Goal: Information Seeking & Learning: Learn about a topic

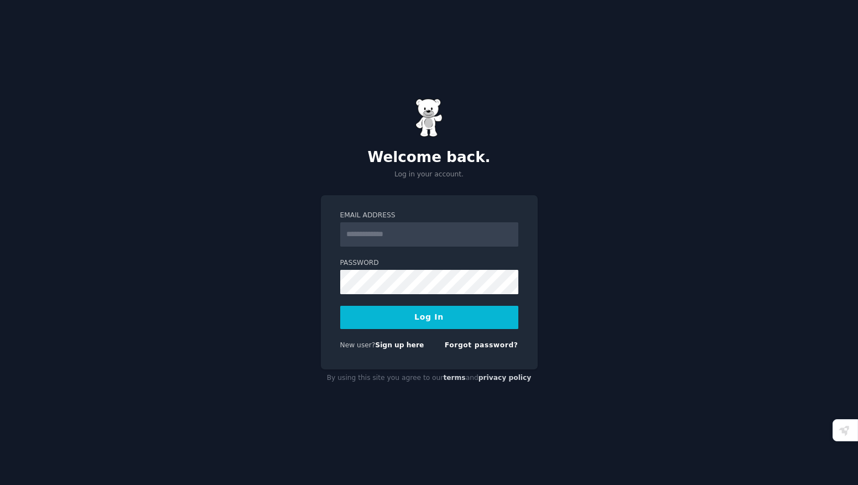
click at [451, 226] on input "Email Address" at bounding box center [429, 234] width 178 height 24
click at [387, 236] on input "Email Address" at bounding box center [429, 234] width 178 height 24
type input "**********"
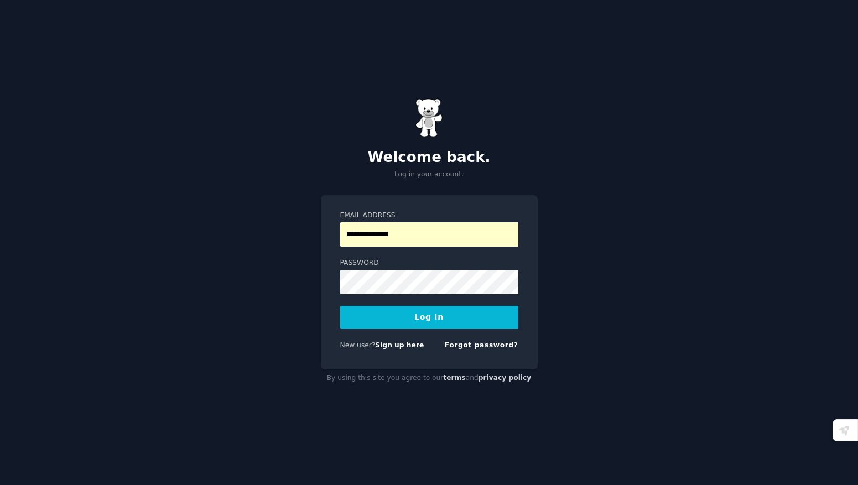
click at [394, 324] on button "Log In" at bounding box center [429, 317] width 178 height 23
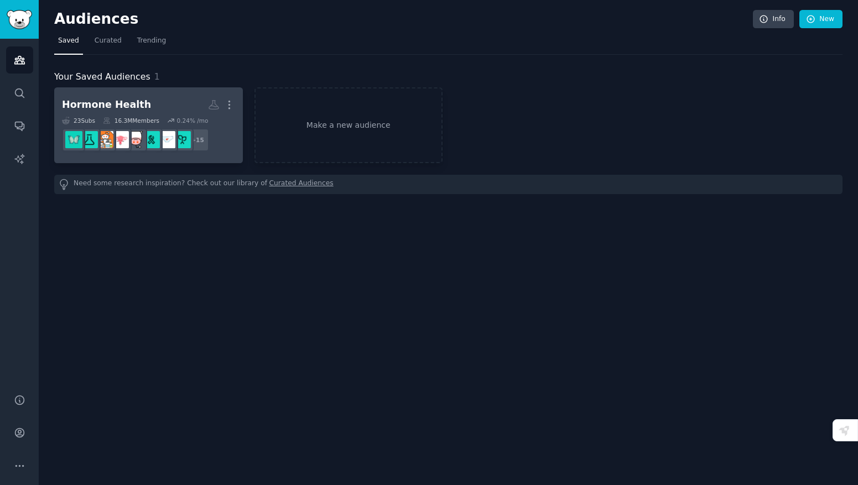
click at [223, 114] on div "More" at bounding box center [229, 104] width 12 height 19
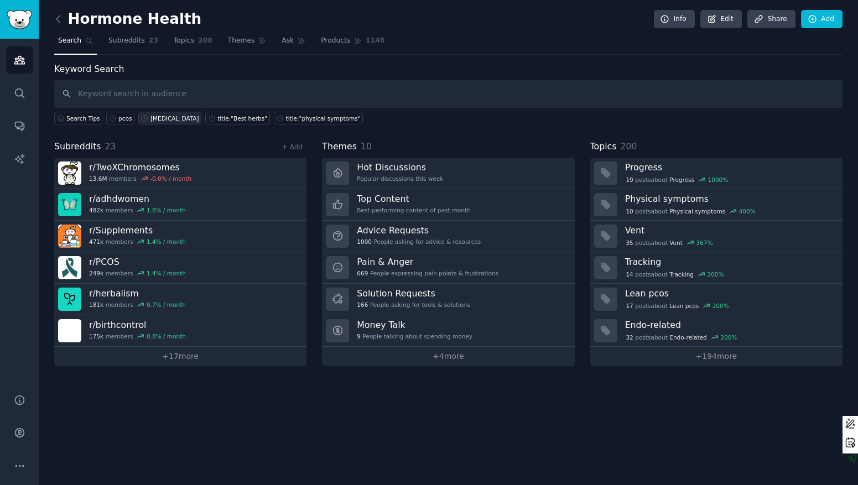
click at [163, 118] on div "inositol" at bounding box center [174, 119] width 49 height 8
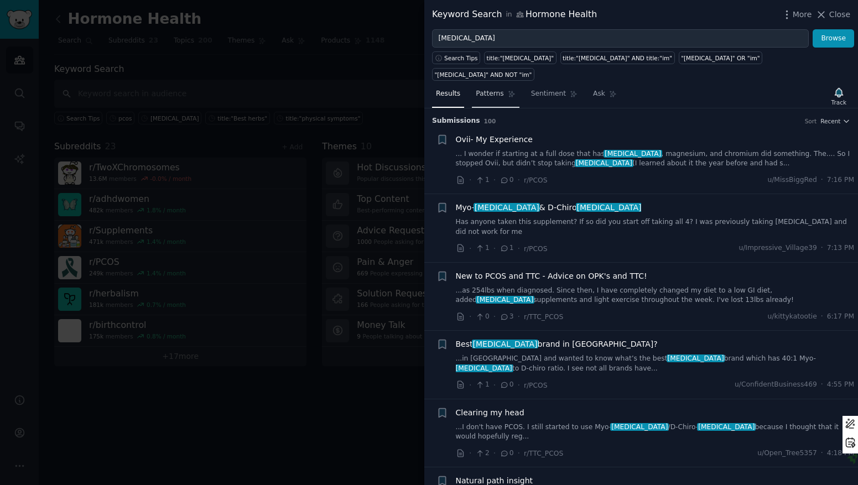
click at [498, 89] on span "Patterns" at bounding box center [490, 94] width 28 height 10
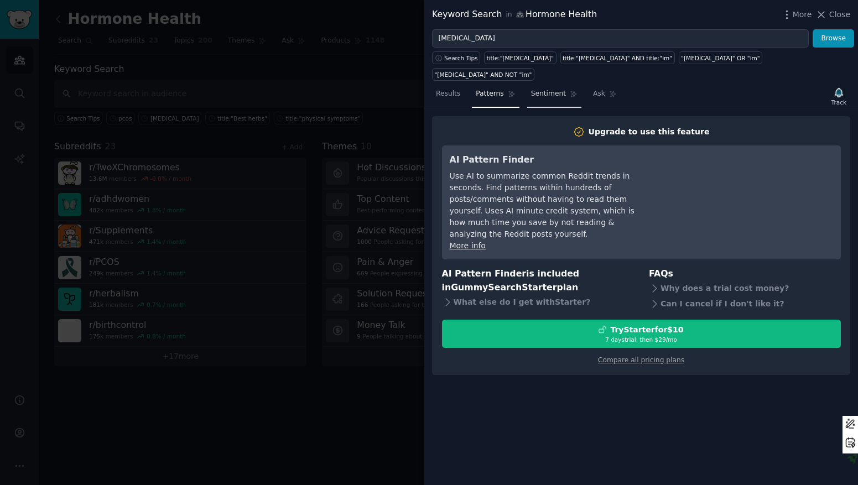
click at [551, 89] on span "Sentiment" at bounding box center [548, 94] width 35 height 10
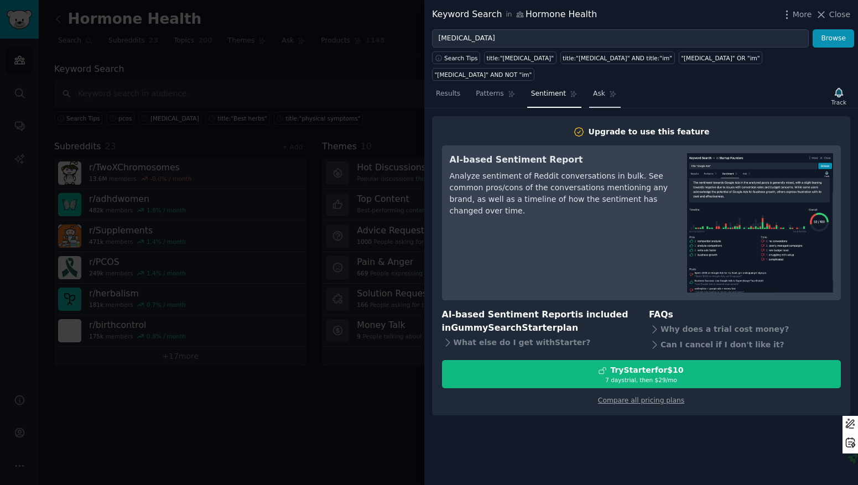
click at [603, 85] on link "Ask" at bounding box center [605, 96] width 32 height 23
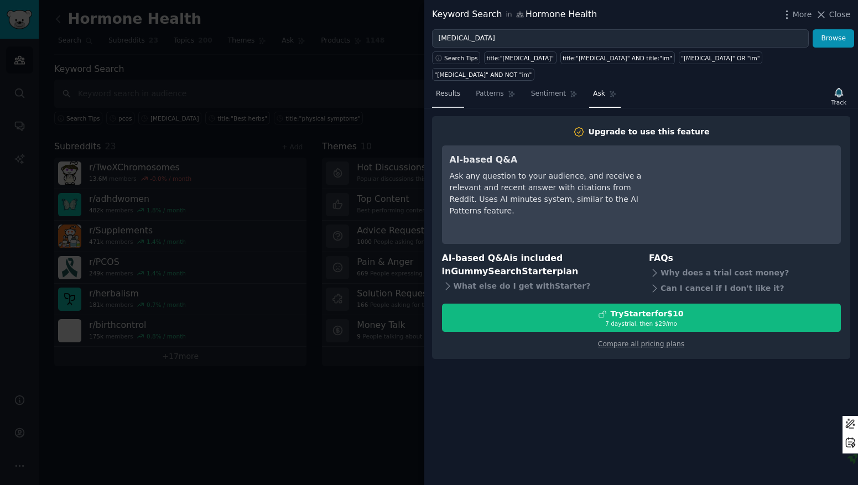
click at [453, 85] on link "Results" at bounding box center [448, 96] width 32 height 23
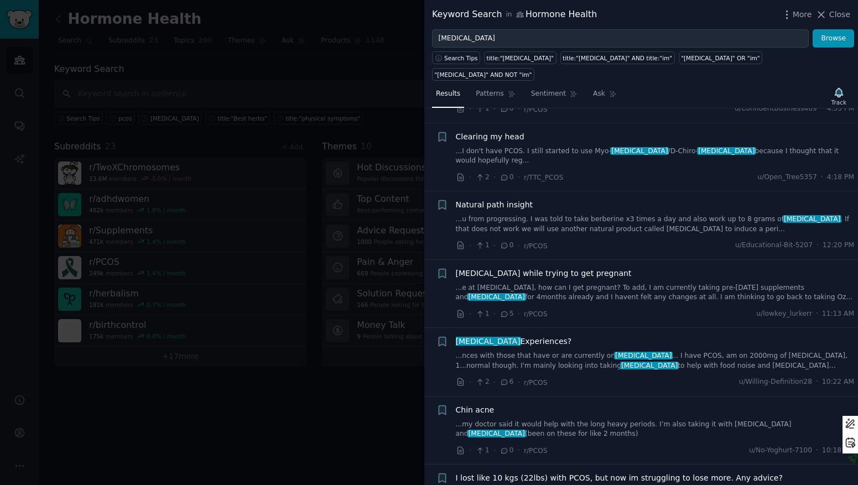
scroll to position [292, 0]
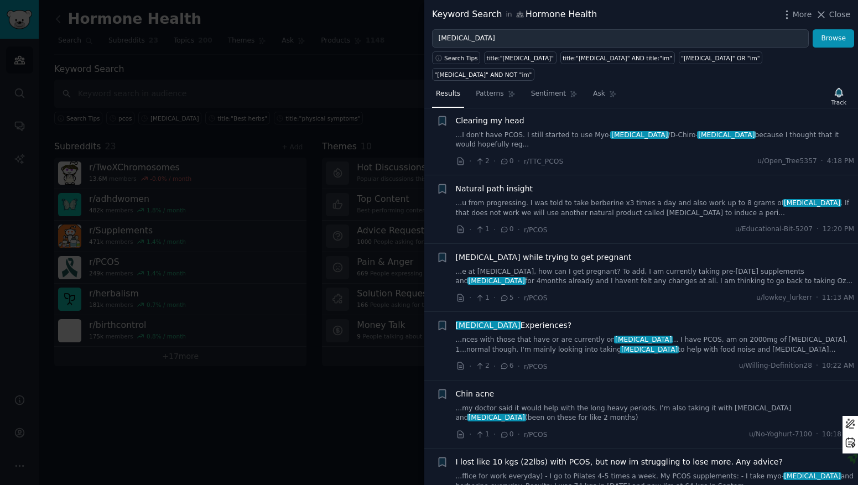
click at [621, 115] on div "Clearing my head ...I don't have PCOS. I still started to use Myo- inositol /D-…" at bounding box center [655, 132] width 399 height 35
click at [507, 115] on span "Clearing my head" at bounding box center [490, 121] width 69 height 12
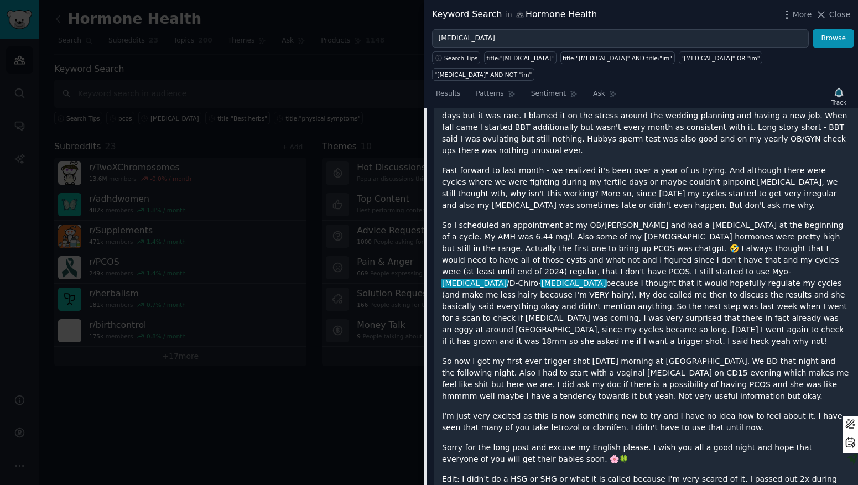
scroll to position [575, 0]
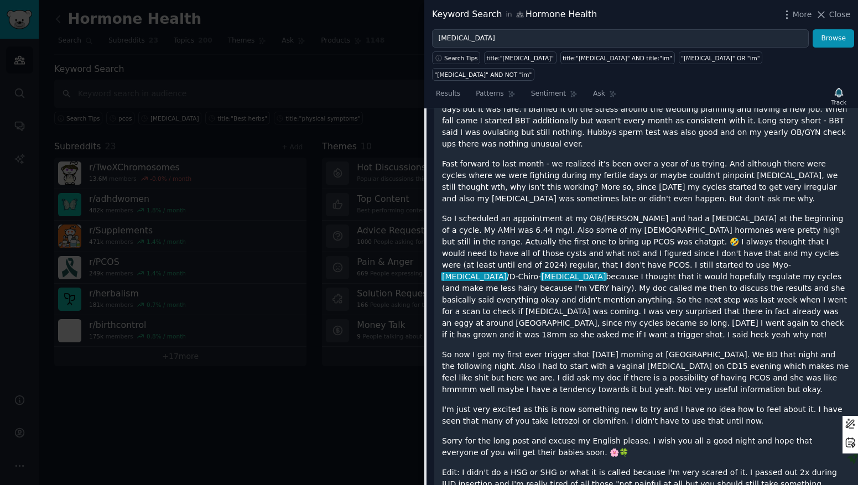
click at [361, 410] on div at bounding box center [429, 242] width 858 height 485
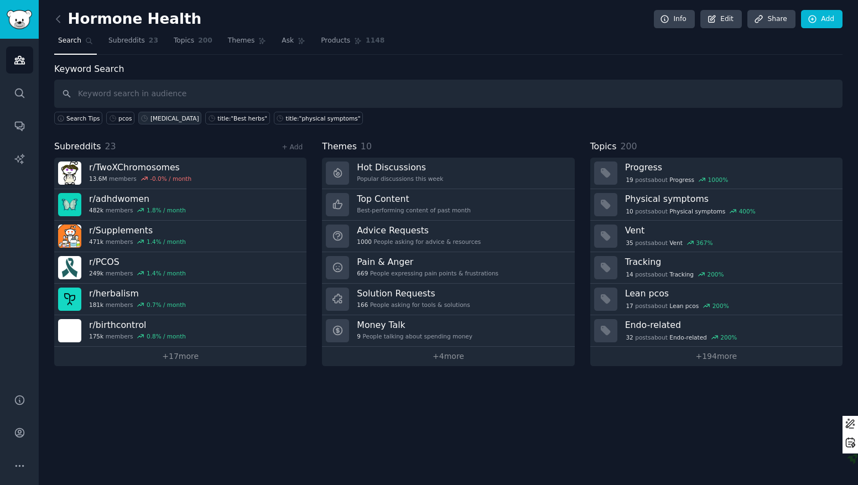
click at [151, 118] on div "inositol" at bounding box center [174, 119] width 49 height 8
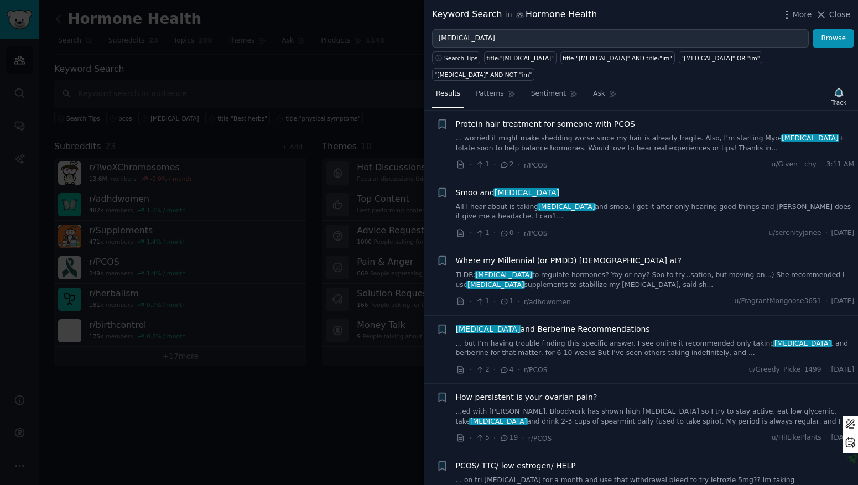
scroll to position [1055, 0]
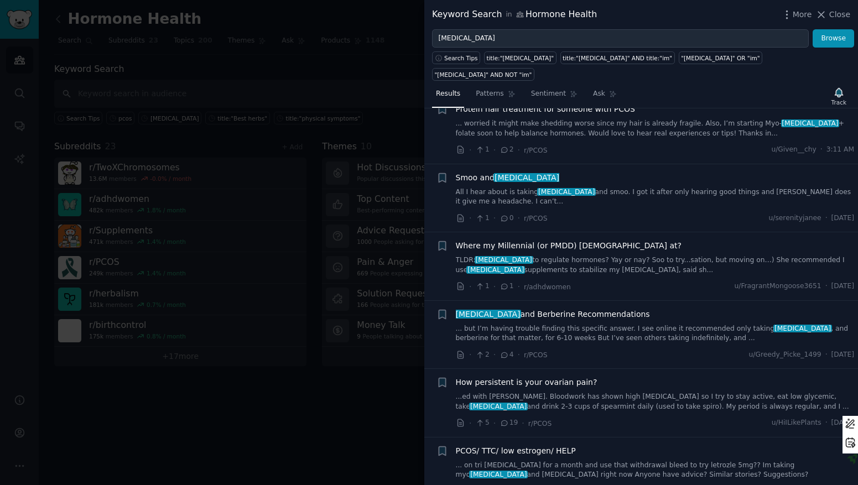
click at [496, 324] on link "... but I’m having trouble finding this specific answer. I see online it recomm…" at bounding box center [655, 333] width 399 height 19
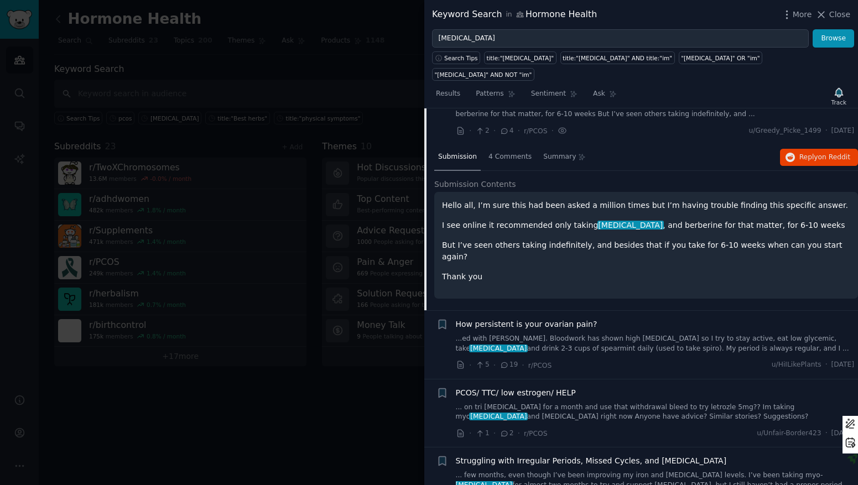
scroll to position [1286, 0]
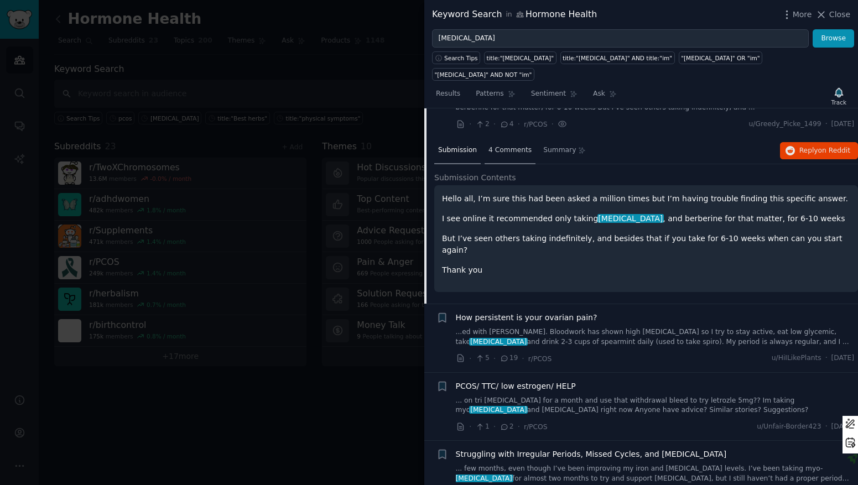
click at [524, 145] on span "4 Comments" at bounding box center [509, 150] width 43 height 10
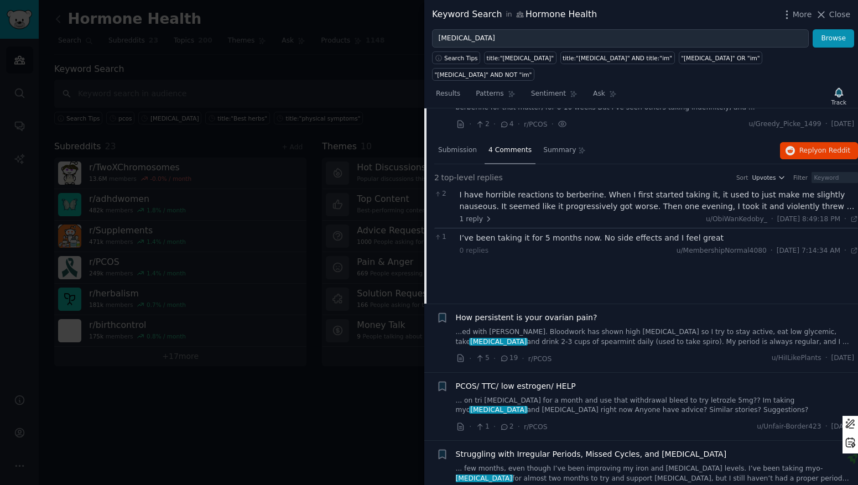
click at [513, 232] on div "I’ve been taking it for 5 months now. No side effects and I feel great" at bounding box center [659, 238] width 399 height 12
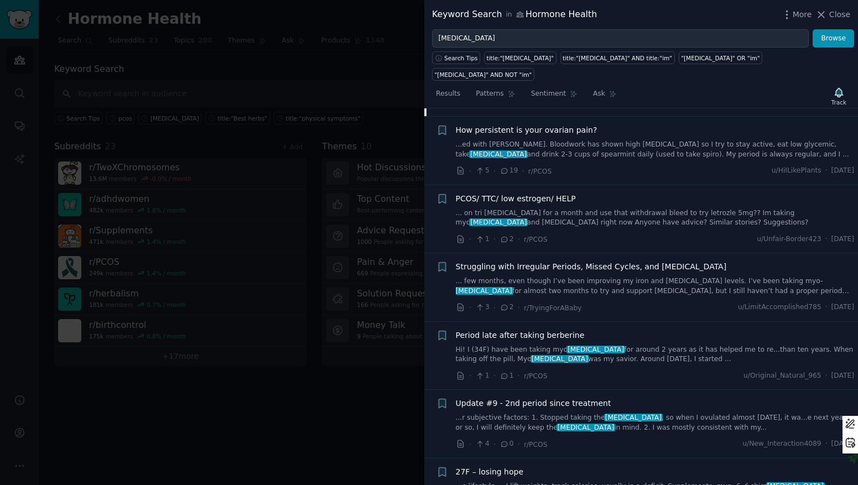
scroll to position [1467, 0]
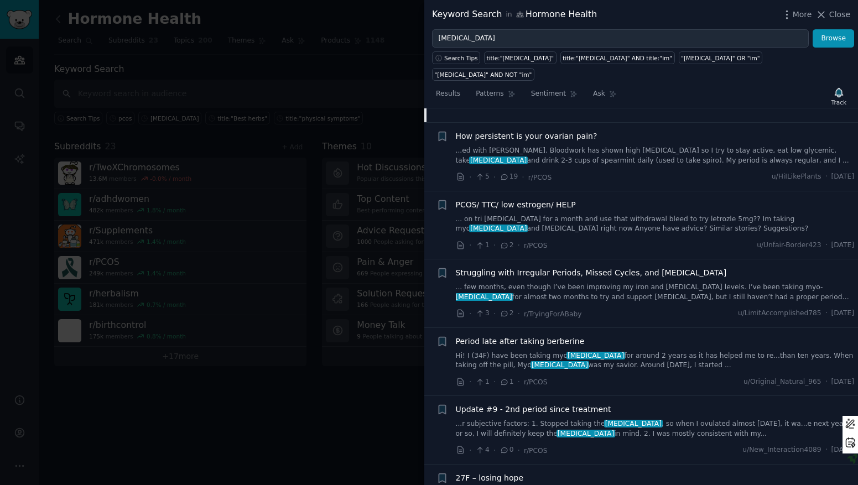
click at [508, 199] on span "PCOS/ TTC/ low estrogen/ HELP" at bounding box center [516, 205] width 120 height 12
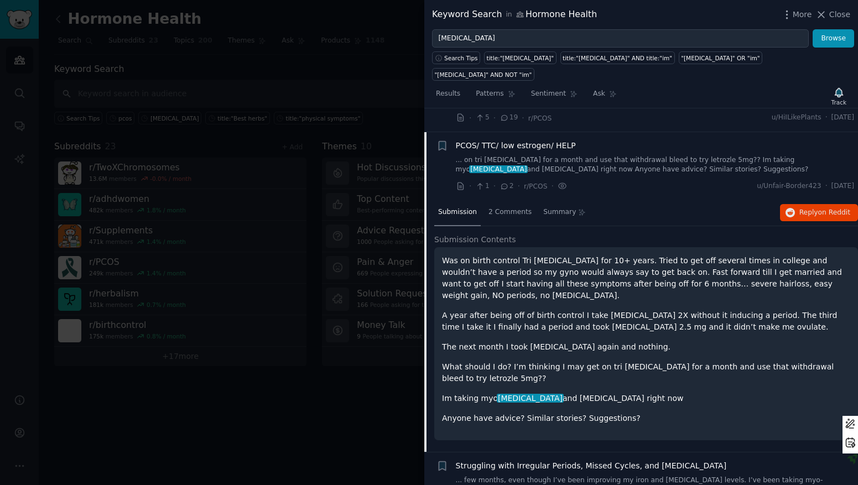
scroll to position [1364, 0]
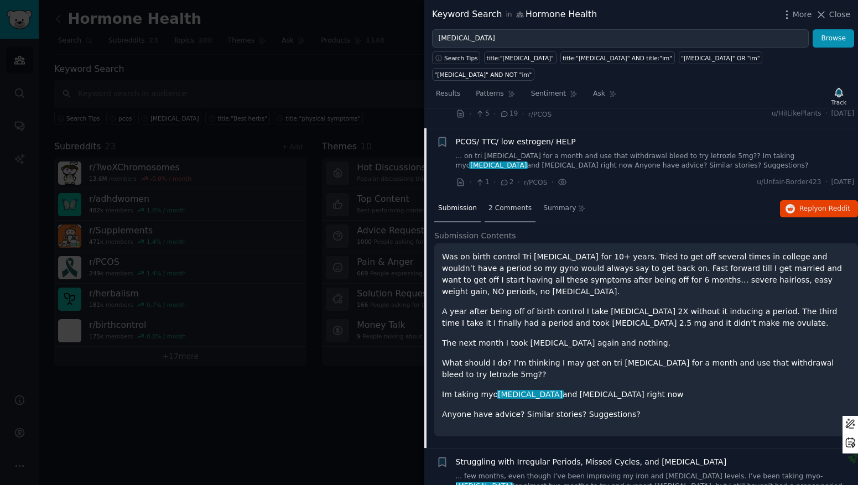
click at [506, 204] on span "2 Comments" at bounding box center [509, 209] width 43 height 10
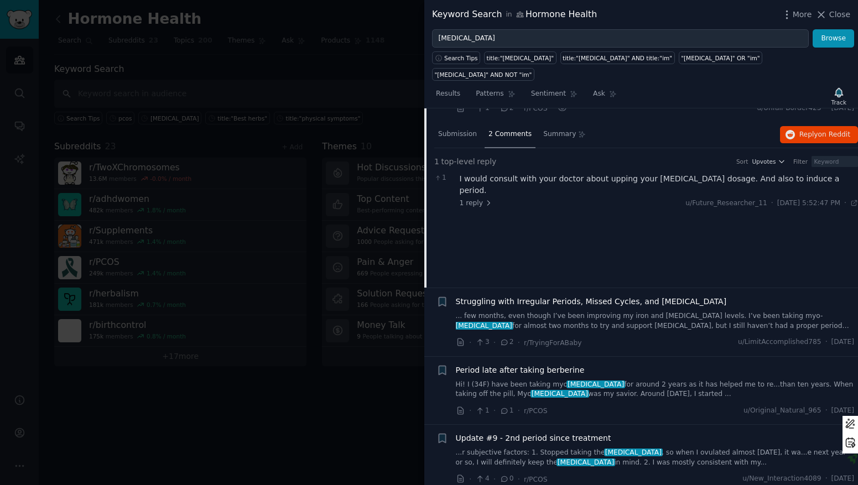
scroll to position [1447, 0]
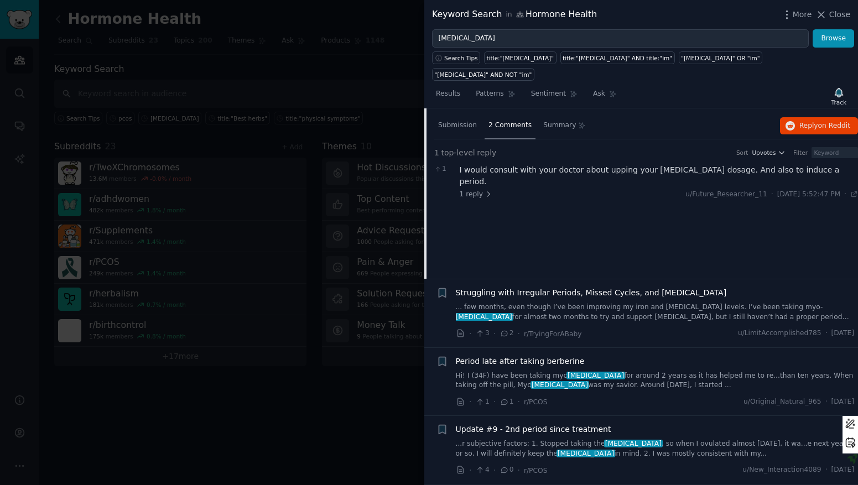
click at [500, 287] on span "Struggling with Irregular Periods, Missed Cycles, and Anovulation" at bounding box center [591, 293] width 271 height 12
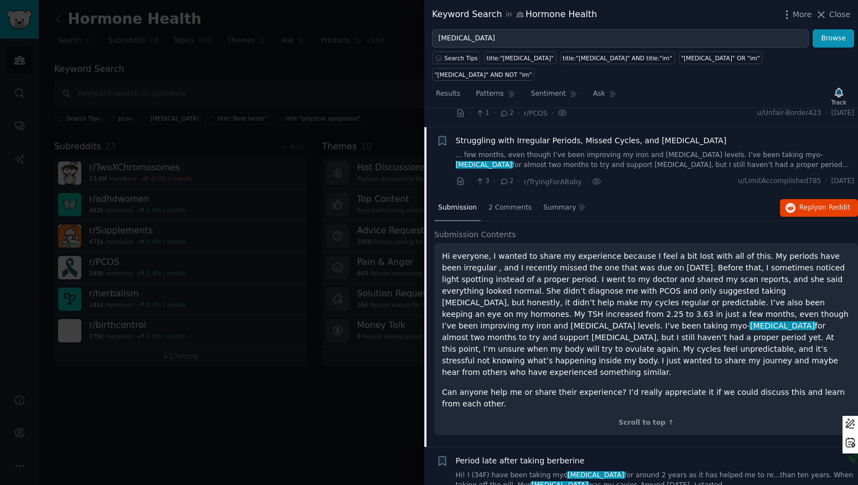
scroll to position [1433, 0]
click at [502, 196] on div "2 Comments" at bounding box center [510, 209] width 51 height 27
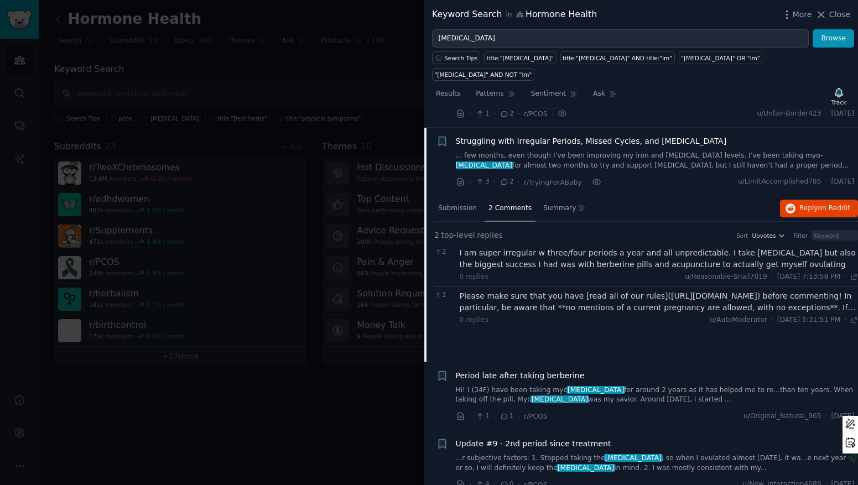
click at [568, 290] on div "Please make sure that you have [read all of our rules](https://www.reddit.com/r…" at bounding box center [659, 301] width 399 height 23
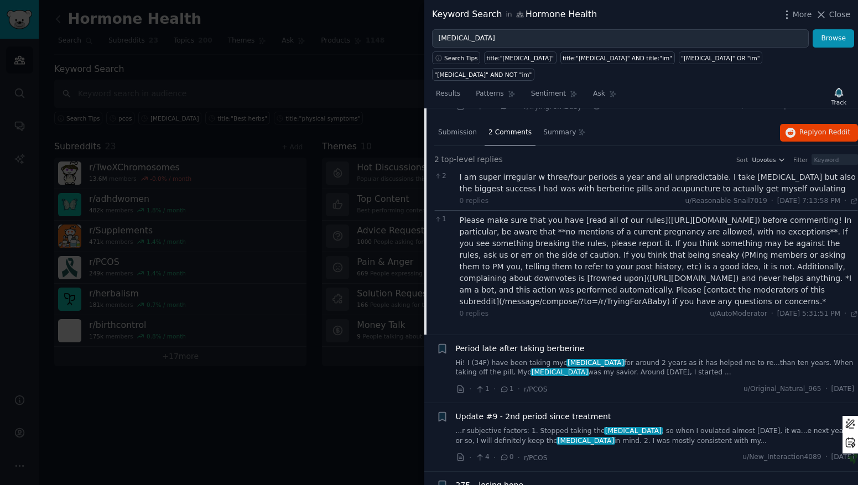
scroll to position [1509, 0]
click at [544, 358] on link "Hi! I (34F) have been taking myo inositol for around 2 years as it has helped m…" at bounding box center [655, 367] width 399 height 19
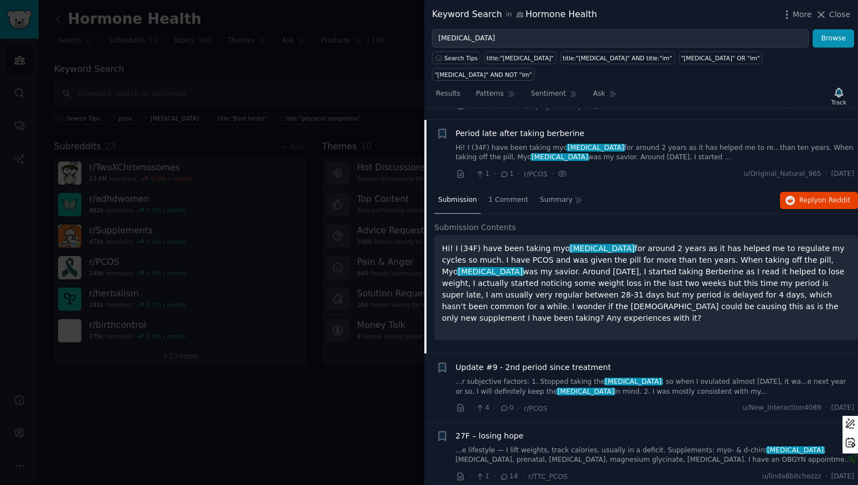
scroll to position [1501, 0]
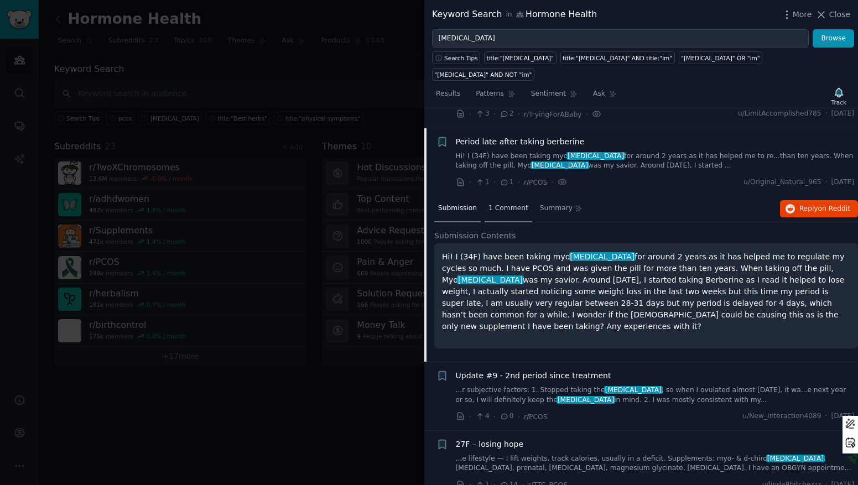
click at [511, 204] on span "1 Comment" at bounding box center [508, 209] width 40 height 10
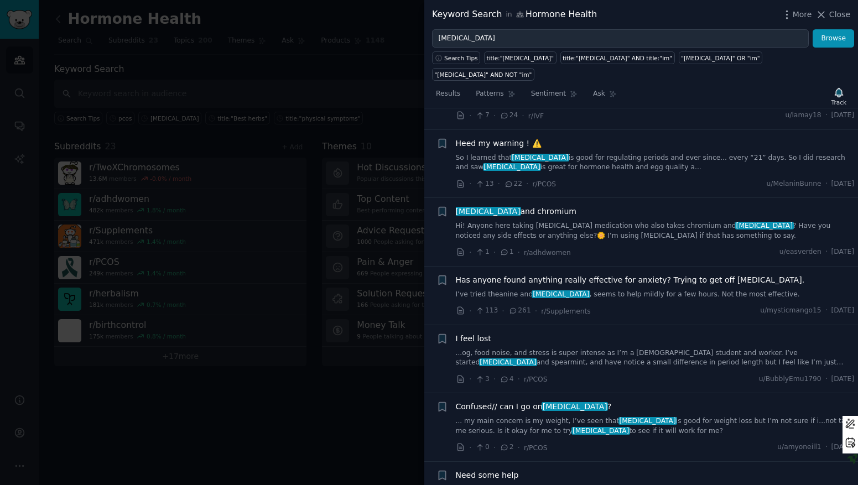
scroll to position [1944, 0]
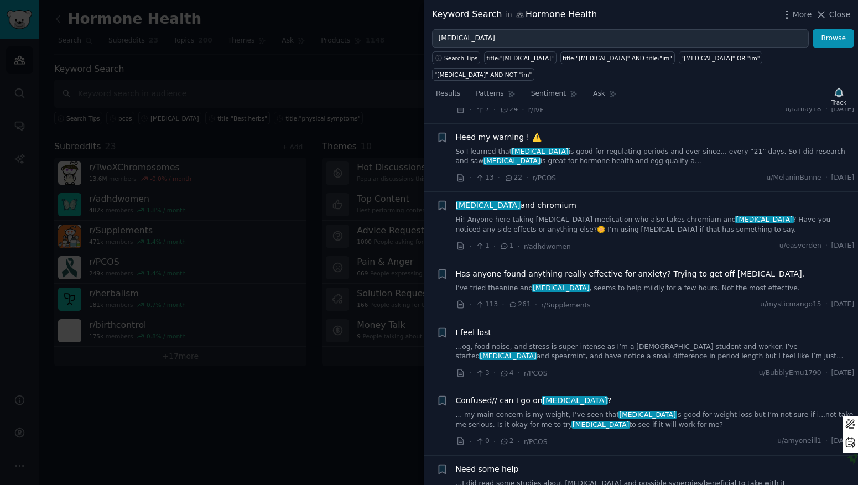
click at [558, 268] on span "Has anyone found anything really effective for anxiety? Trying to get off benzo…" at bounding box center [630, 274] width 349 height 12
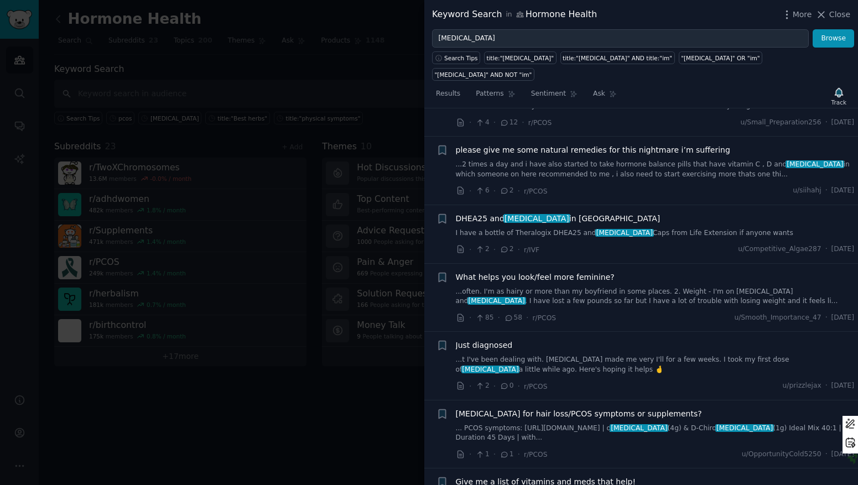
scroll to position [2488, 0]
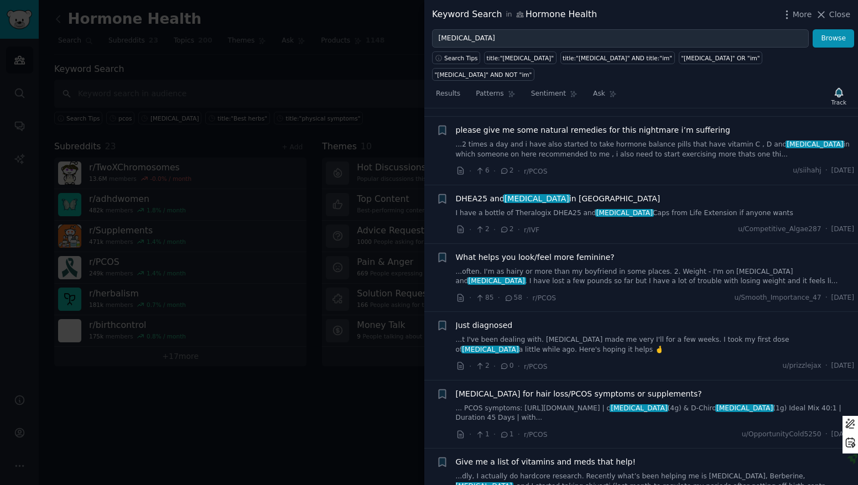
click at [547, 388] on div "Spironolactone for hair loss/PCOS symptoms or supplements? ... PCOS symptoms: h…" at bounding box center [655, 405] width 399 height 35
click at [547, 388] on span "Spironolactone for hair loss/PCOS symptoms or supplements?" at bounding box center [579, 394] width 246 height 12
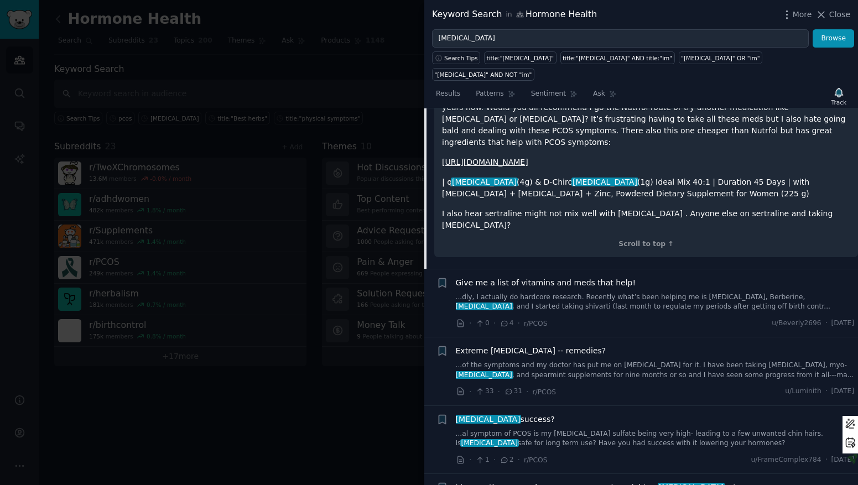
scroll to position [2810, 0]
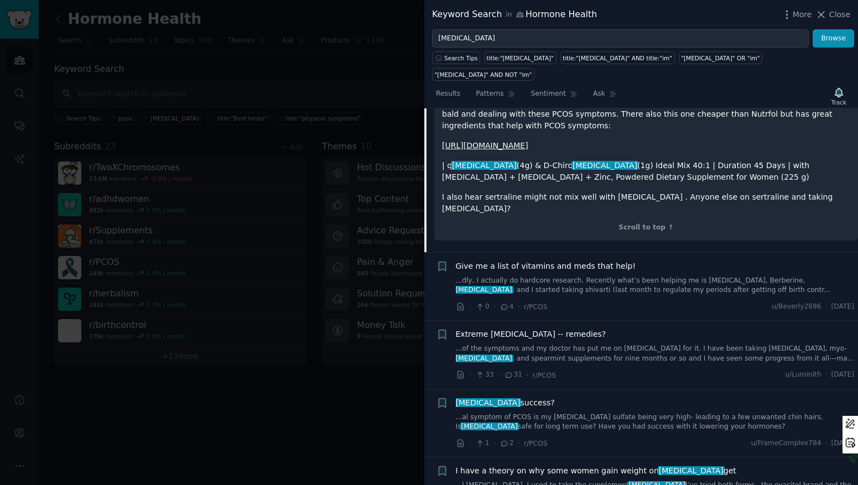
click at [587, 261] on span "Give me a list of vitamins and meds that help!" at bounding box center [546, 267] width 180 height 12
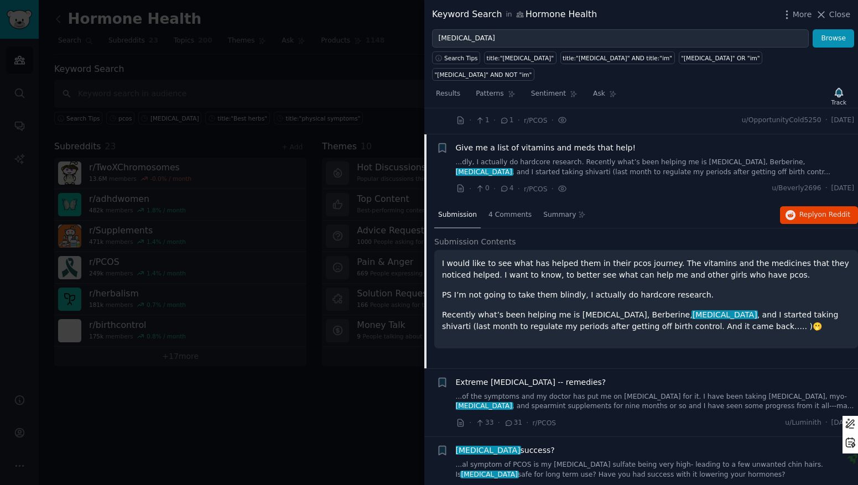
scroll to position [2633, 0]
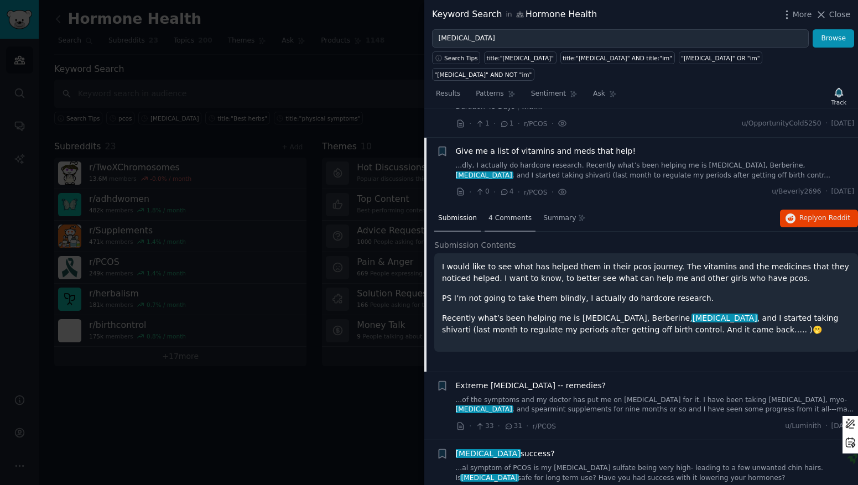
click at [511, 214] on span "4 Comments" at bounding box center [509, 219] width 43 height 10
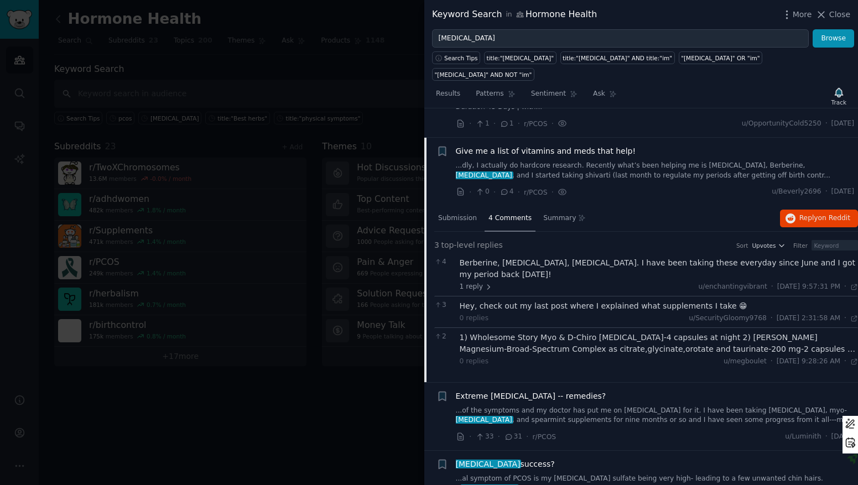
click at [506, 332] on div "1) Wholesome Story Myo & D-Chiro Inositol-4 capsules at night 2) Dr. Sinatra's …" at bounding box center [659, 343] width 399 height 23
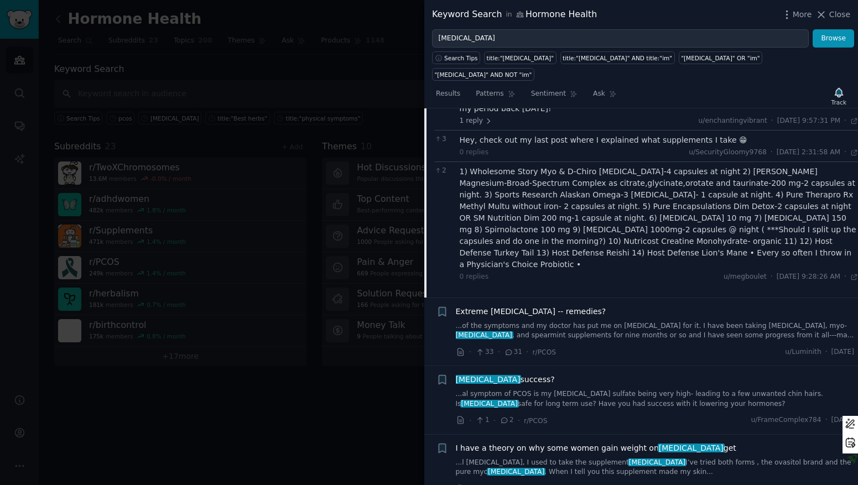
scroll to position [2854, 0]
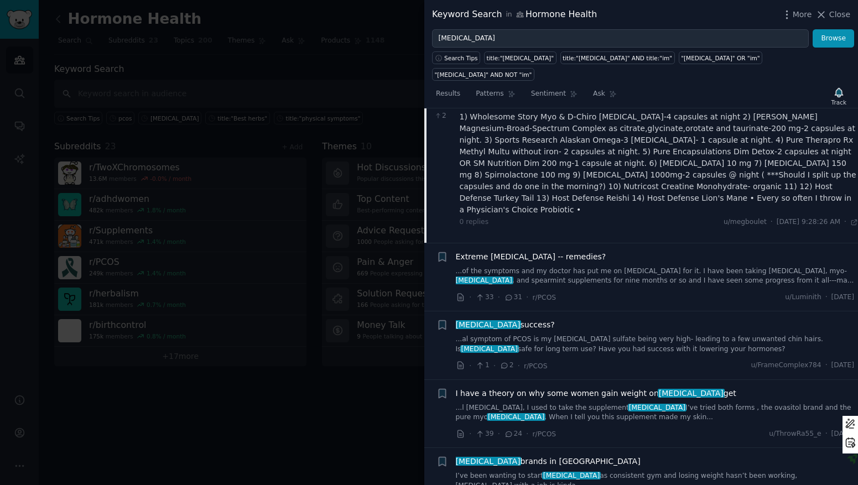
click at [518, 388] on span "I have a theory on why some women gain weight on inositol get" at bounding box center [596, 394] width 280 height 12
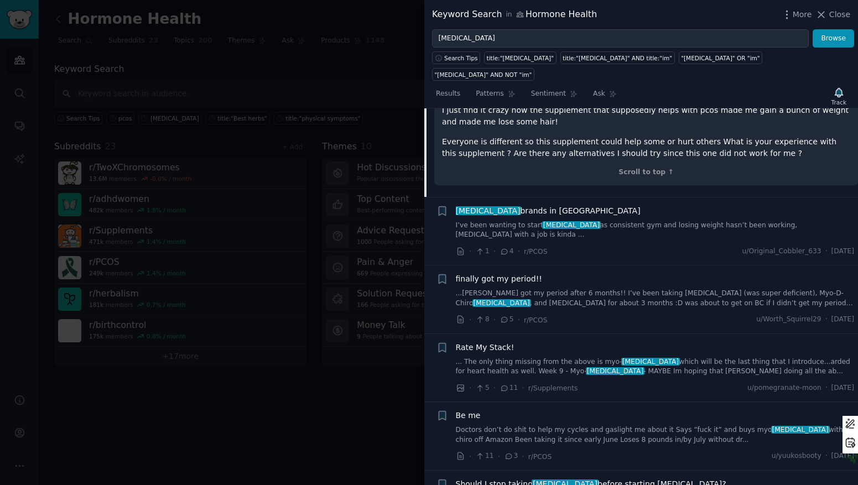
scroll to position [3363, 0]
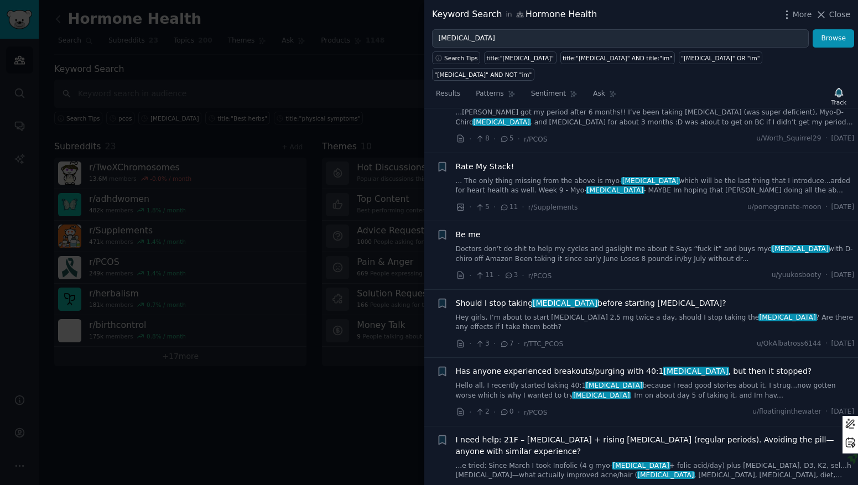
click at [537, 366] on span "Has anyone experienced breakouts/purging with 40:1 inositol , but then it stopp…" at bounding box center [634, 372] width 356 height 12
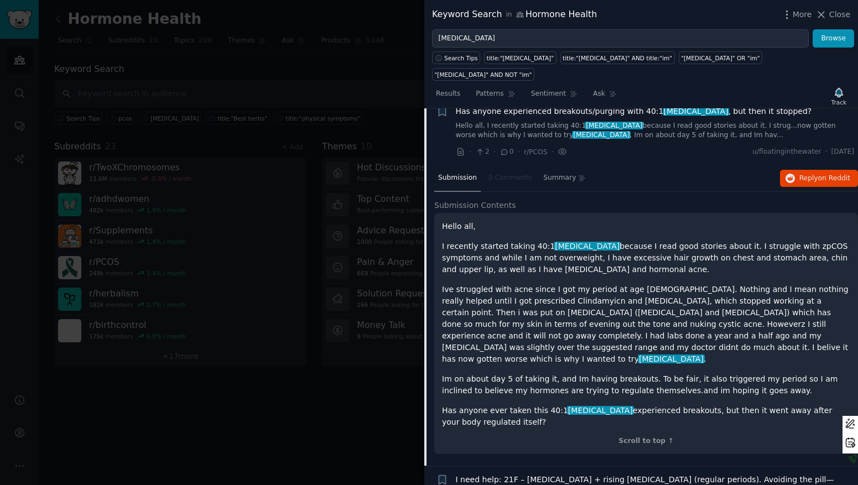
scroll to position [3283, 0]
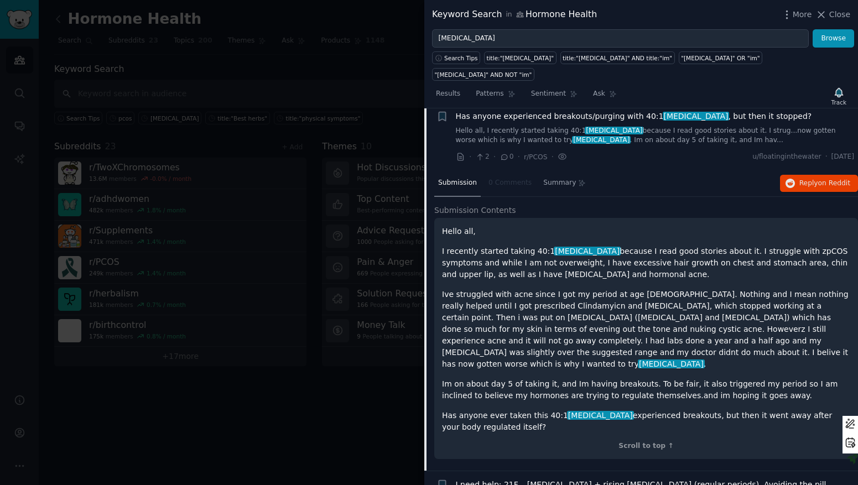
click at [512, 170] on nav "Submission 0 Comments Summary" at bounding box center [511, 183] width 155 height 27
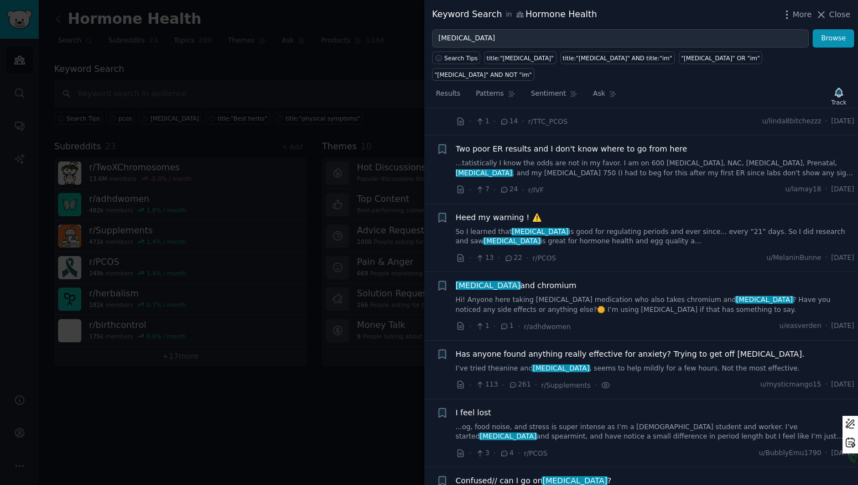
scroll to position [1688, 0]
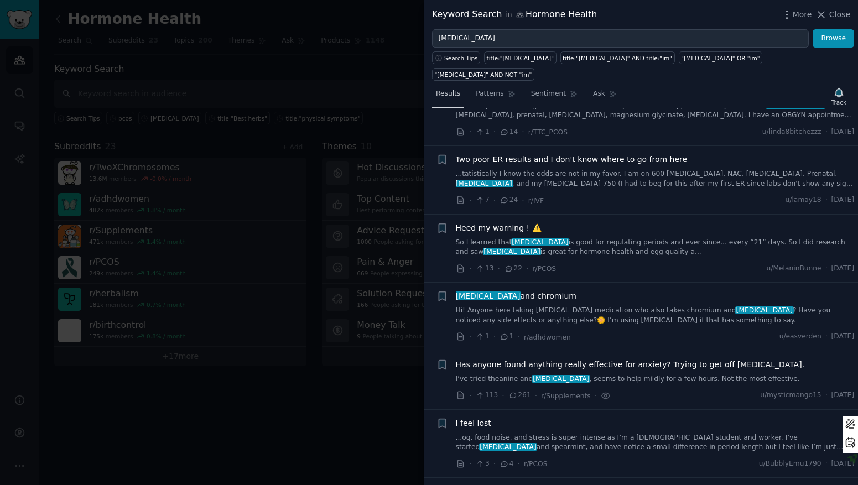
click at [459, 89] on span "Results" at bounding box center [448, 94] width 24 height 10
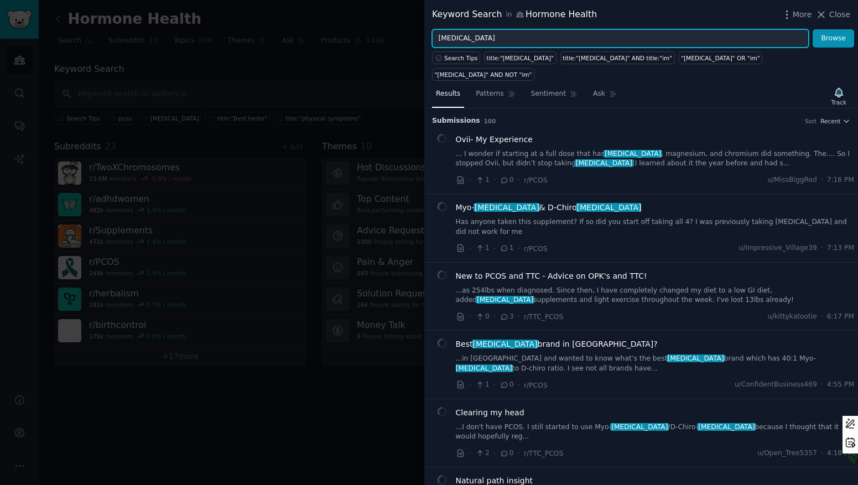
click at [481, 33] on input "inositol" at bounding box center [620, 38] width 377 height 19
click at [813, 29] on button "Browse" at bounding box center [833, 38] width 41 height 19
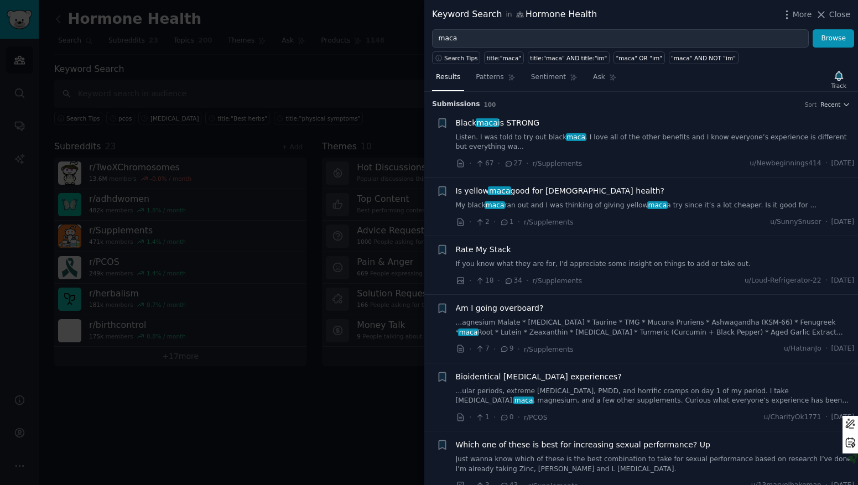
click at [480, 249] on span "Rate My Stack" at bounding box center [483, 250] width 55 height 12
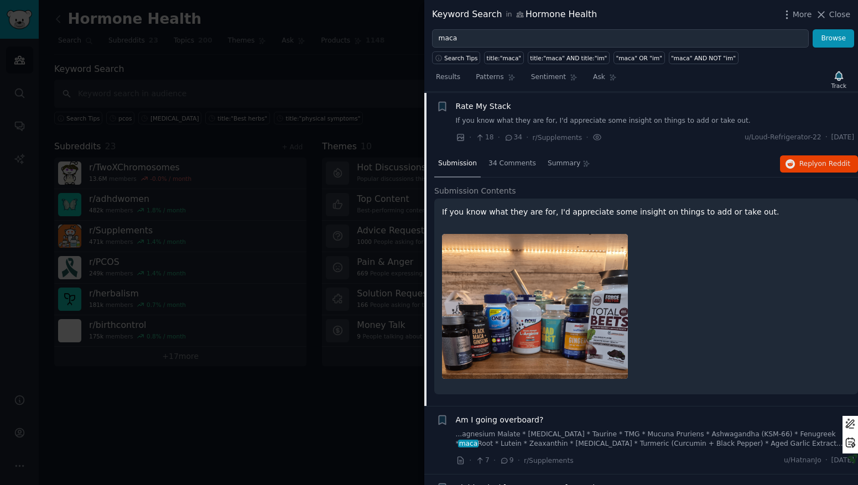
scroll to position [144, 0]
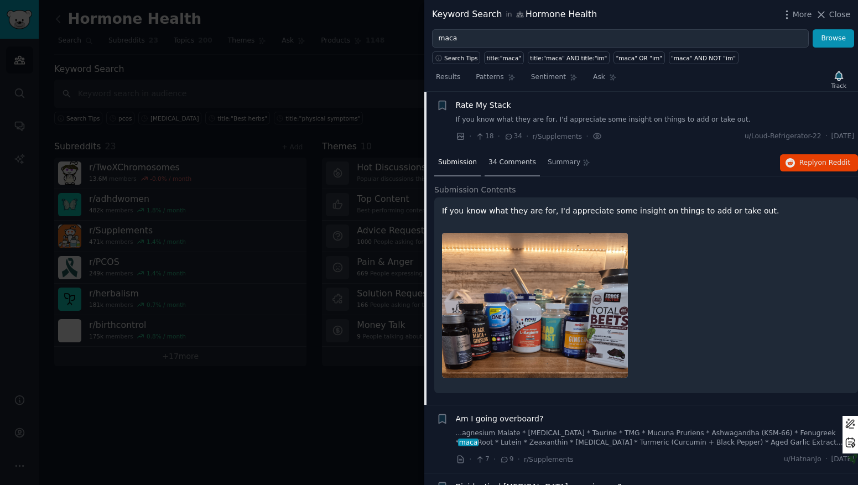
click at [516, 159] on span "34 Comments" at bounding box center [512, 163] width 48 height 10
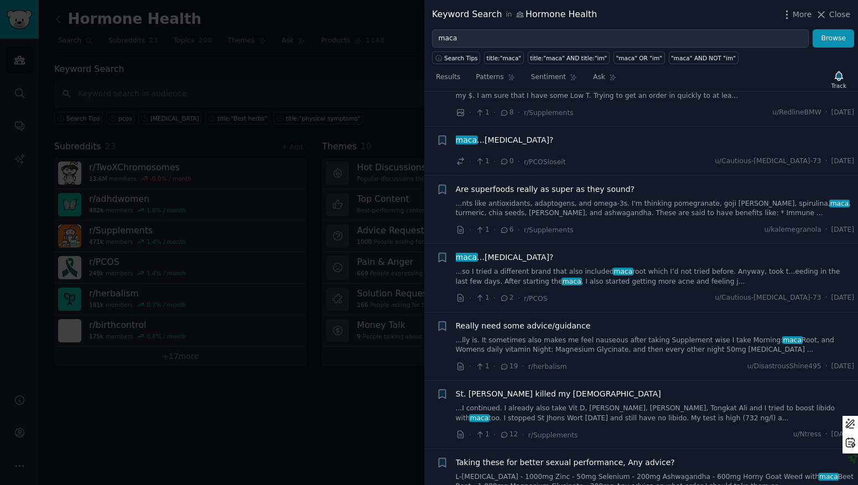
scroll to position [1236, 0]
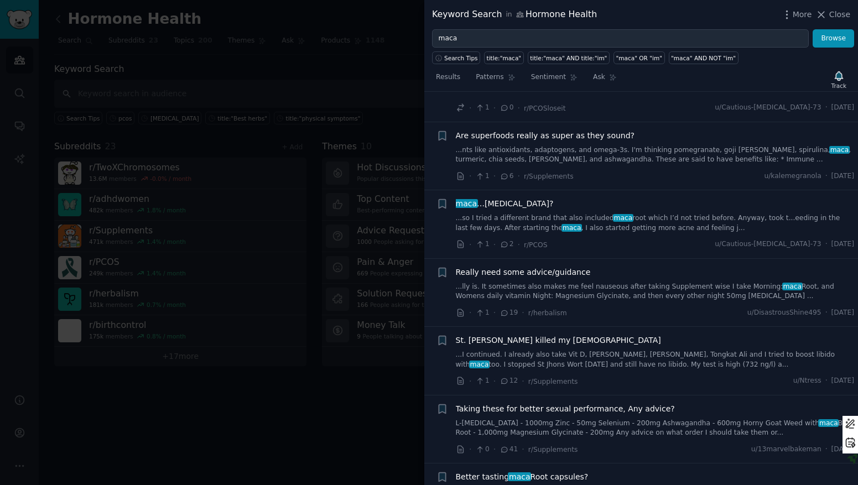
click at [503, 207] on span "maca …bleeding between periods?" at bounding box center [505, 204] width 98 height 12
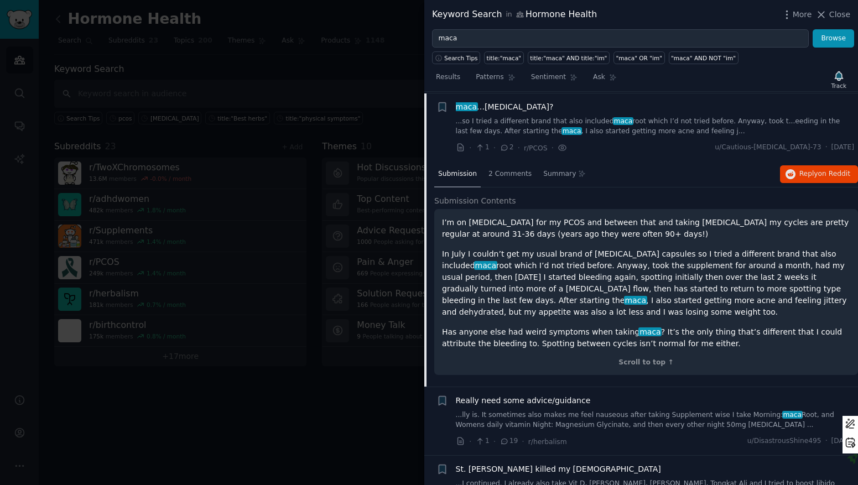
scroll to position [730, 0]
click at [500, 166] on div "2 Comments" at bounding box center [510, 173] width 51 height 27
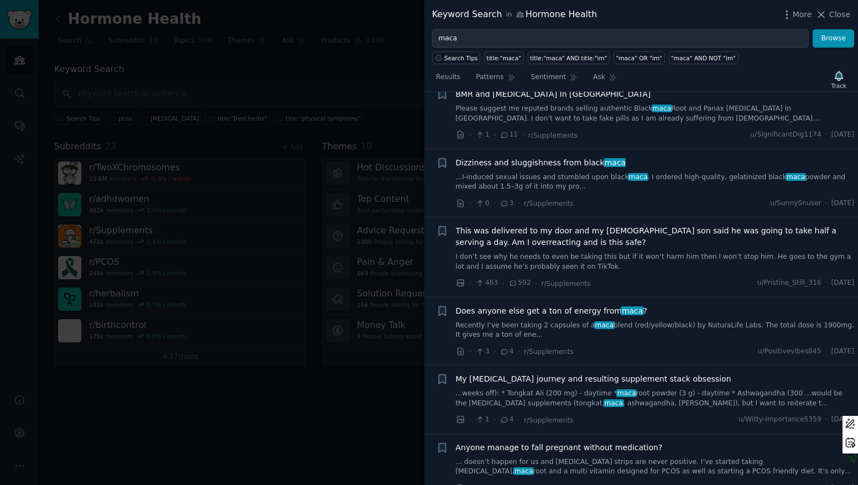
scroll to position [3323, 0]
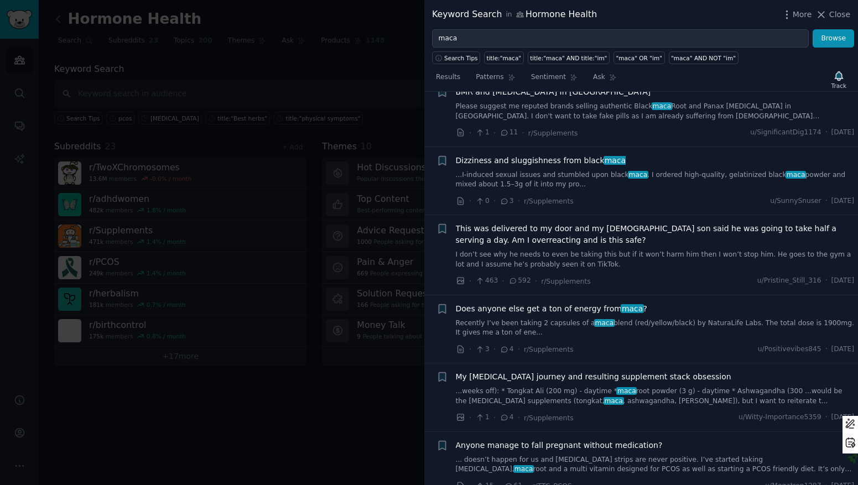
click at [603, 376] on span "My self-improvement journey and resulting supplement stack obsession" at bounding box center [593, 377] width 275 height 12
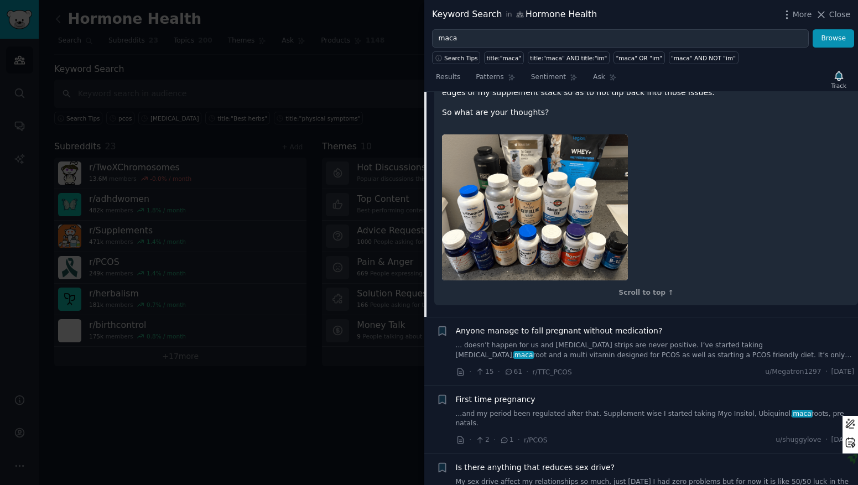
scroll to position [4438, 0]
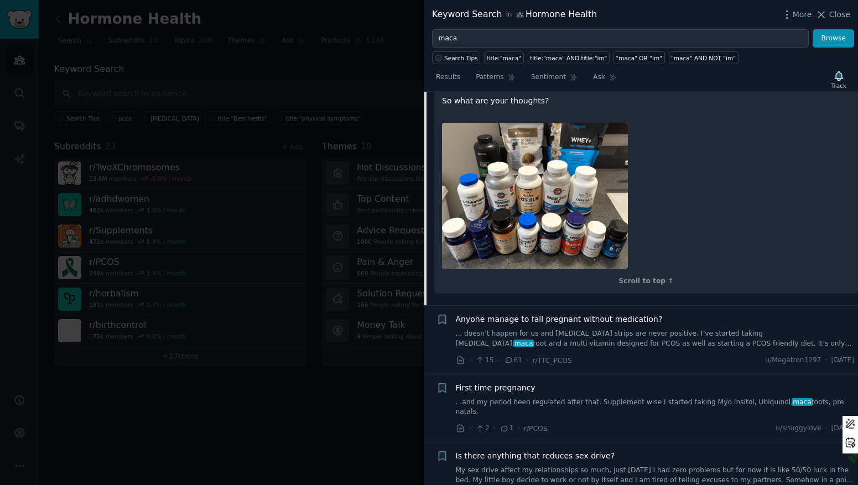
click at [606, 314] on span "Anyone manage to fall pregnant without medication?" at bounding box center [559, 320] width 207 height 12
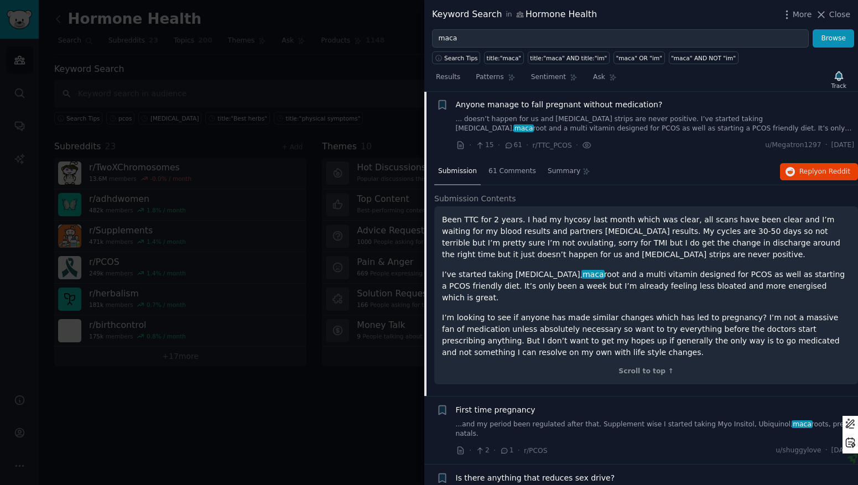
scroll to position [3496, 0]
click at [509, 173] on span "61 Comments" at bounding box center [512, 173] width 48 height 10
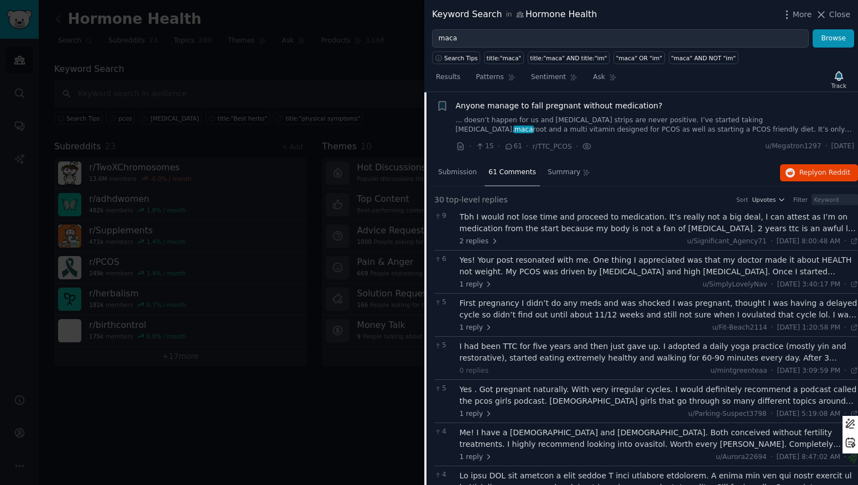
click at [528, 396] on div "Yes . Got pregnant naturally. With very irregular cycles. I would definitely re…" at bounding box center [659, 395] width 399 height 23
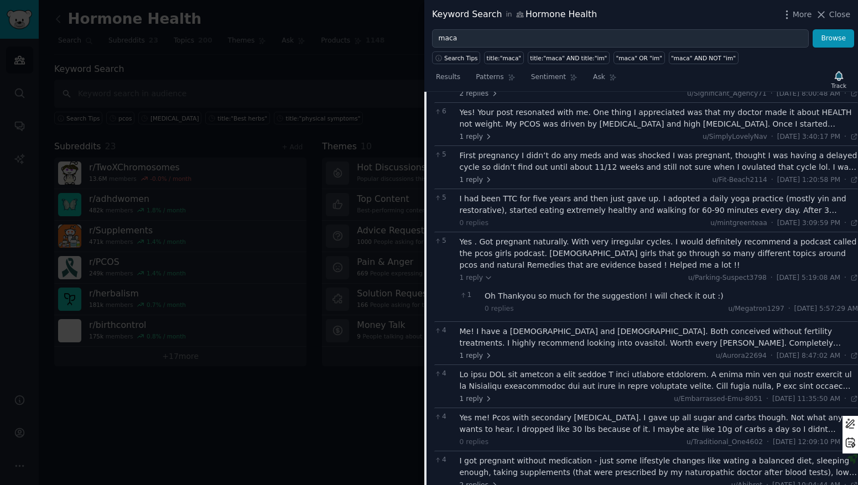
scroll to position [3646, 0]
click at [563, 341] on div "Me! I have a 4 year old and 11 month old. Both conceived without fertility trea…" at bounding box center [659, 335] width 399 height 23
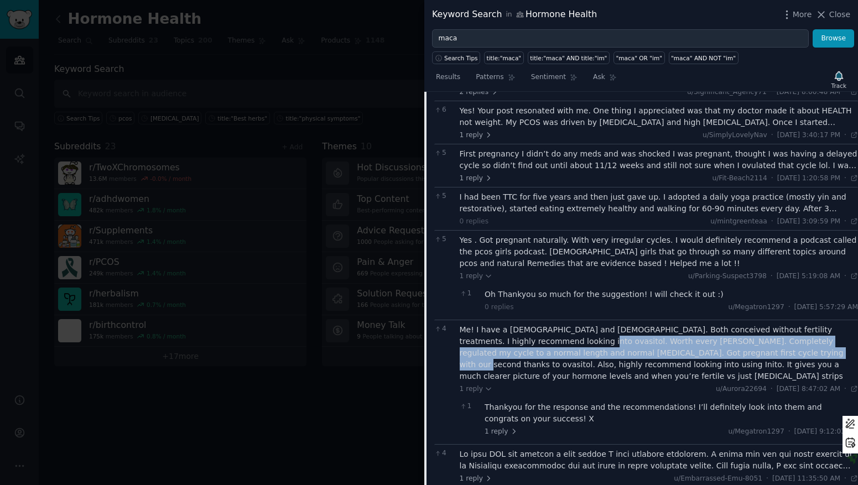
drag, startPoint x: 534, startPoint y: 340, endPoint x: 731, endPoint y: 349, distance: 197.1
click at [731, 349] on div "Me! I have a 4 year old and 11 month old. Both conceived without fertility trea…" at bounding box center [659, 353] width 399 height 58
copy div "Worth every penny. Completely regulated my cycle to a normal length and normal …"
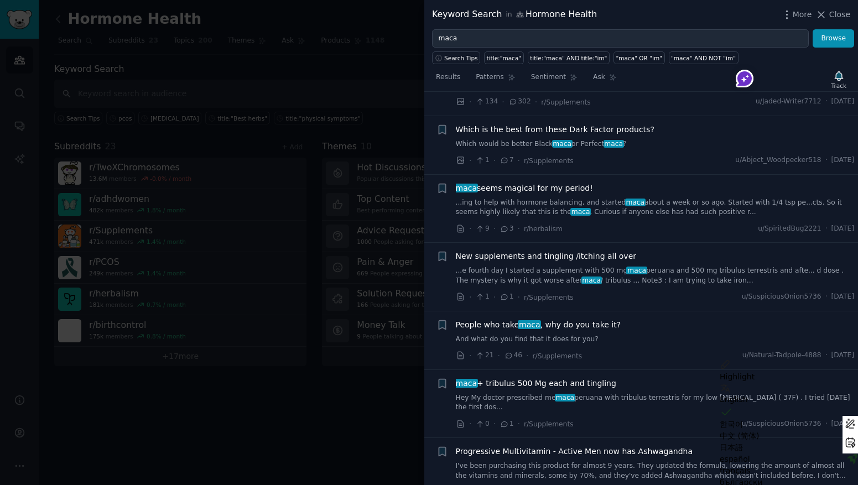
scroll to position [5395, 0]
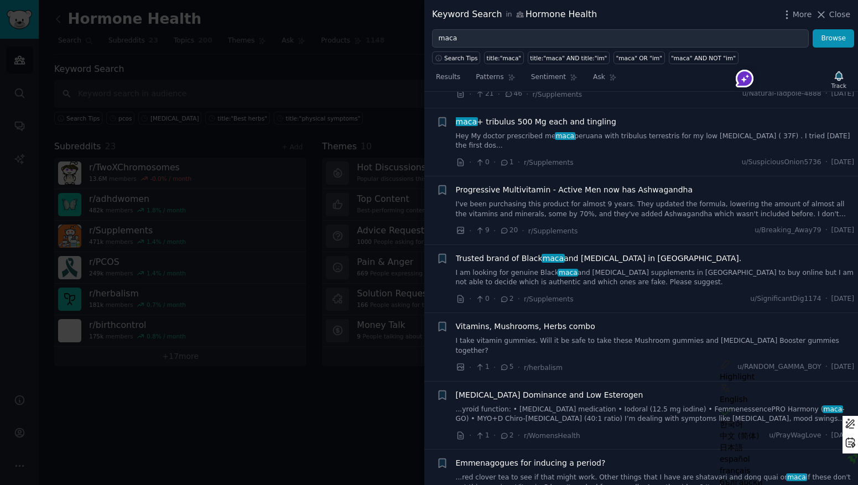
click at [592, 389] on span "Progesterone Dominance and Low Esterogen" at bounding box center [550, 395] width 188 height 12
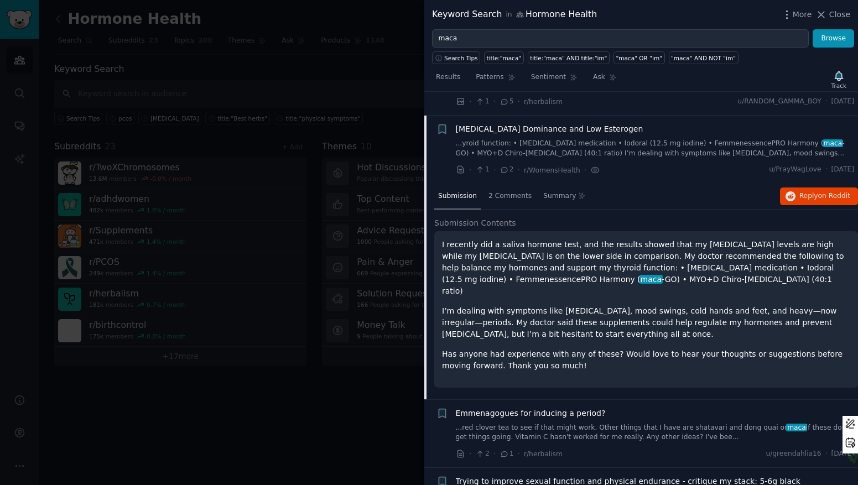
scroll to position [4209, 0]
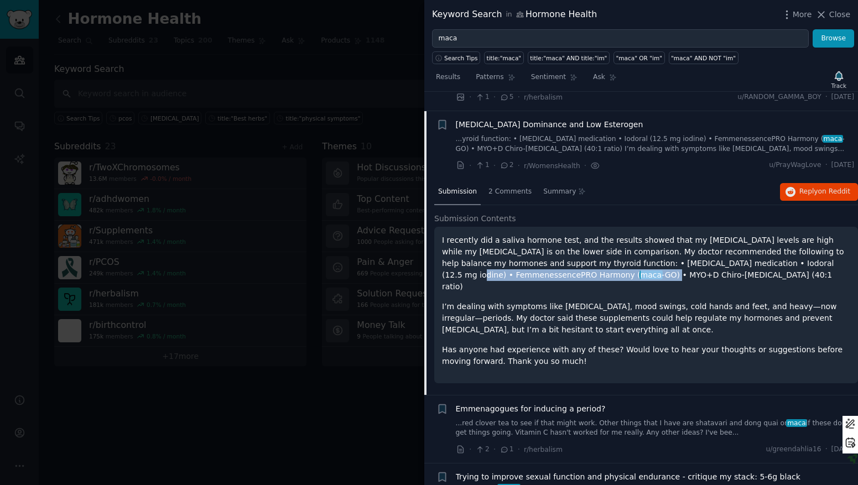
drag, startPoint x: 747, startPoint y: 241, endPoint x: 517, endPoint y: 256, distance: 230.6
click at [517, 256] on p "I recently did a saliva hormone test, and the results showed that my progestero…" at bounding box center [646, 264] width 408 height 58
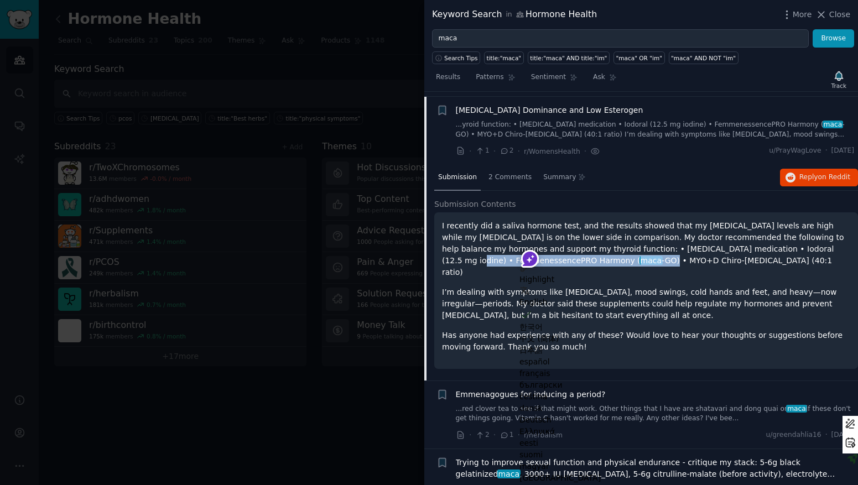
scroll to position [4223, 0]
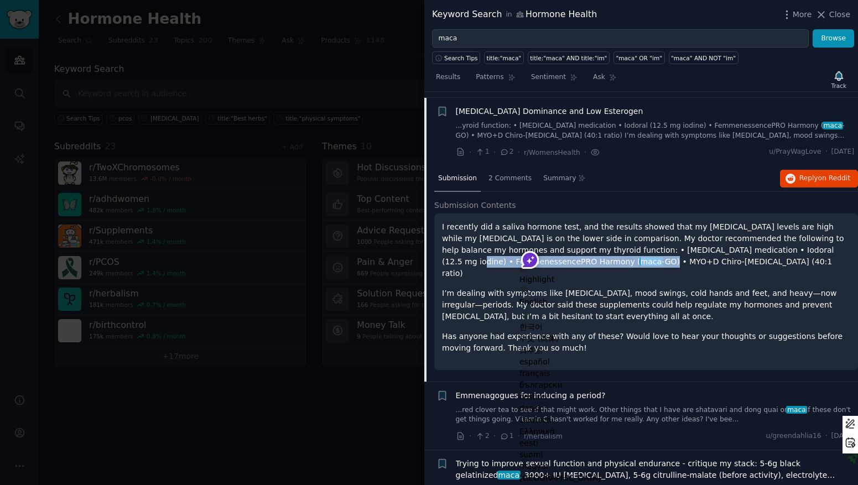
copy p "FemmenessencePRO Harmony ( maca -GO)"
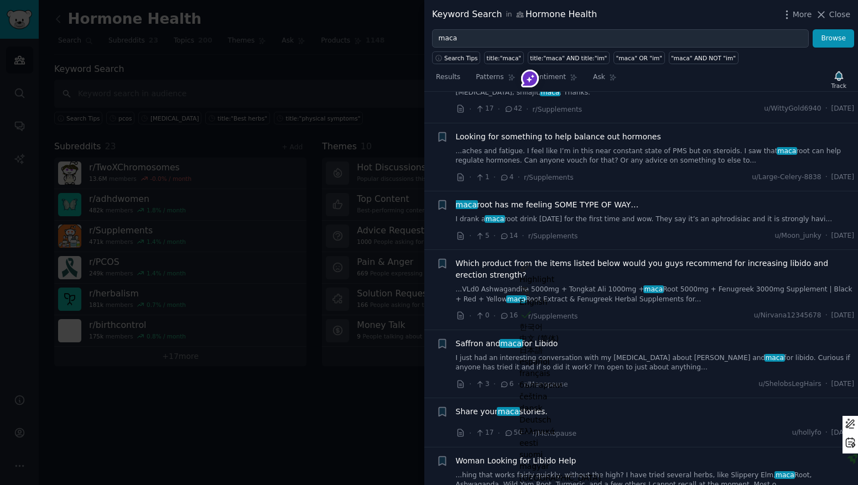
scroll to position [5060, 0]
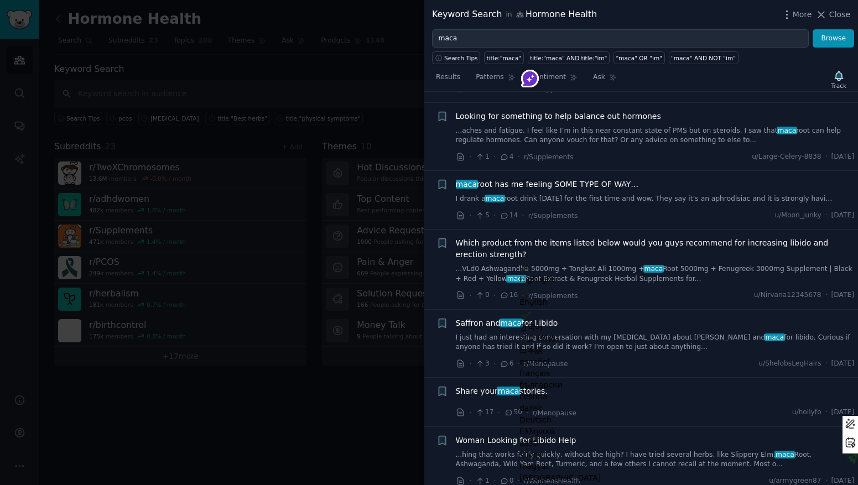
click at [524, 386] on span "Share your maca stories." at bounding box center [502, 392] width 92 height 12
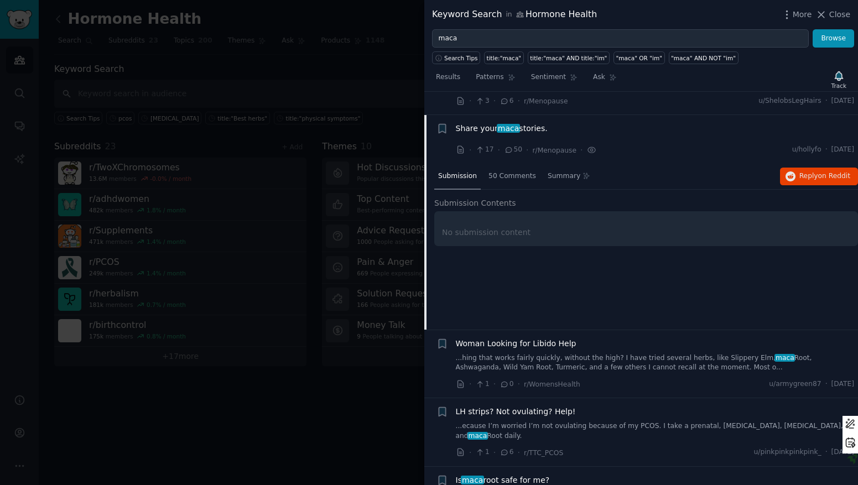
scroll to position [5111, 0]
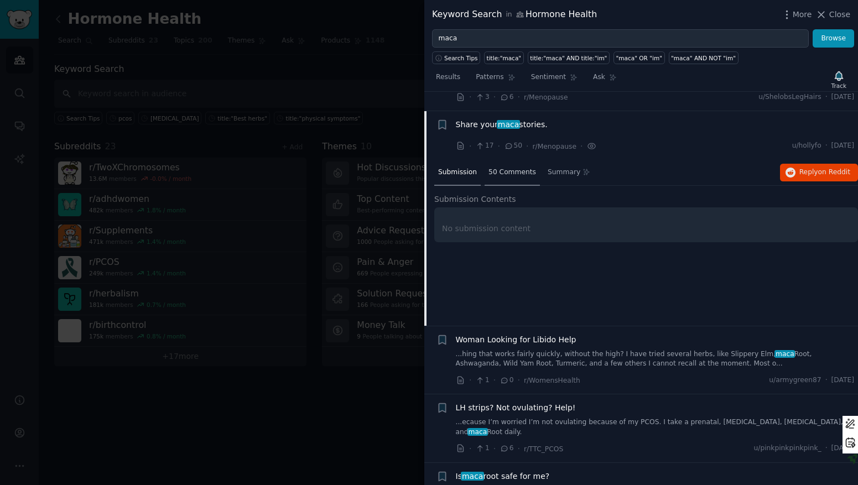
click at [507, 168] on span "50 Comments" at bounding box center [512, 173] width 48 height 10
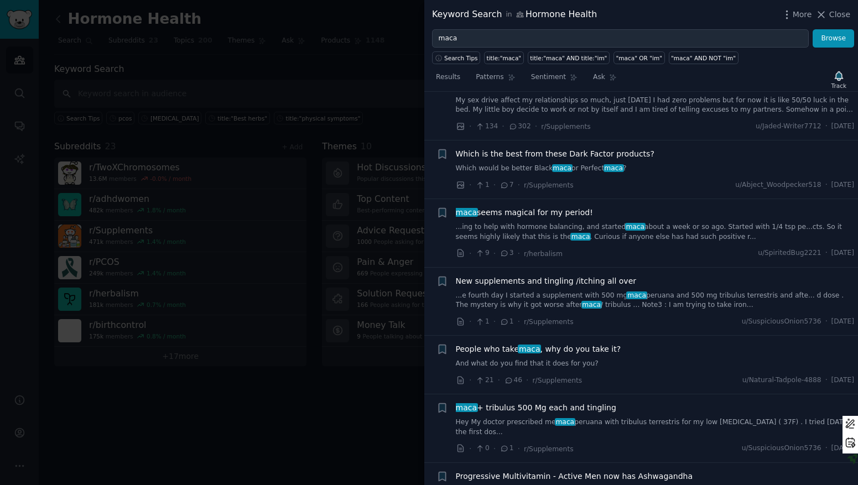
scroll to position [3564, 0]
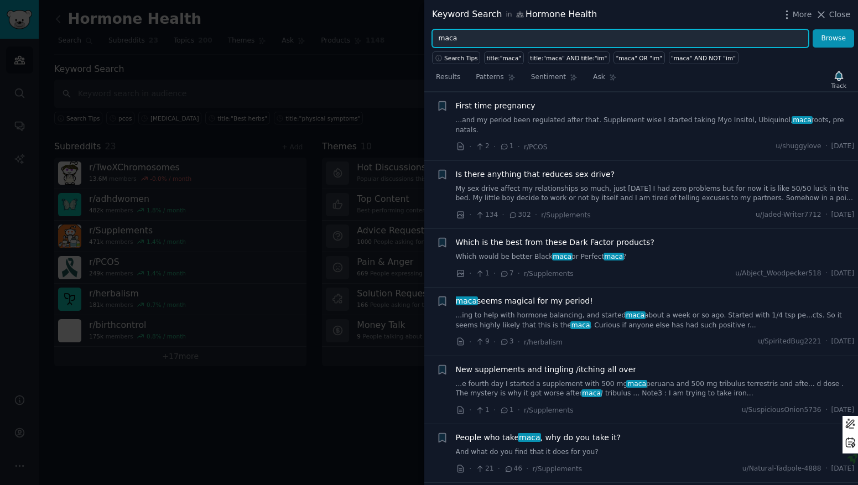
click at [525, 38] on input "maca" at bounding box center [620, 38] width 377 height 19
click at [813, 29] on button "Browse" at bounding box center [833, 38] width 41 height 19
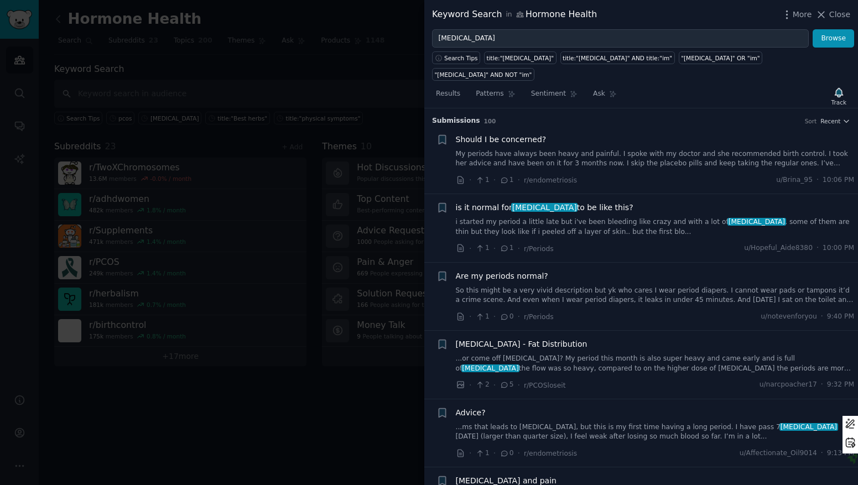
click at [538, 202] on span "is it normal for blood clots to be like this?" at bounding box center [545, 208] width 178 height 12
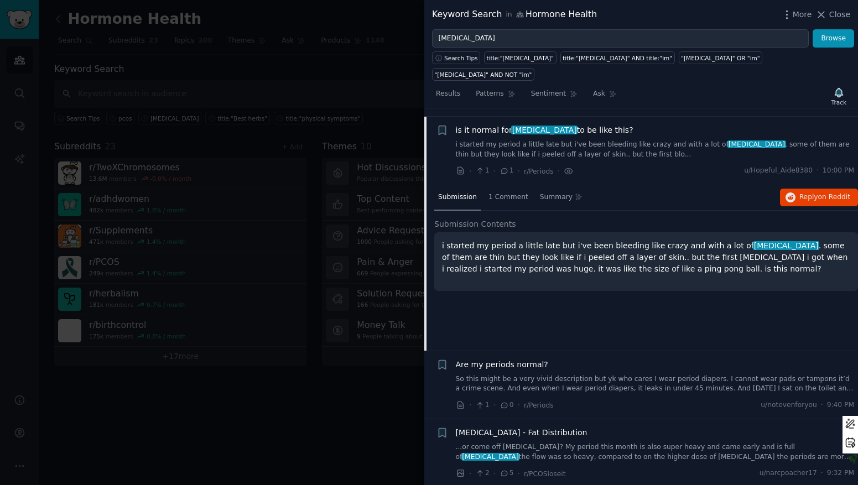
scroll to position [86, 0]
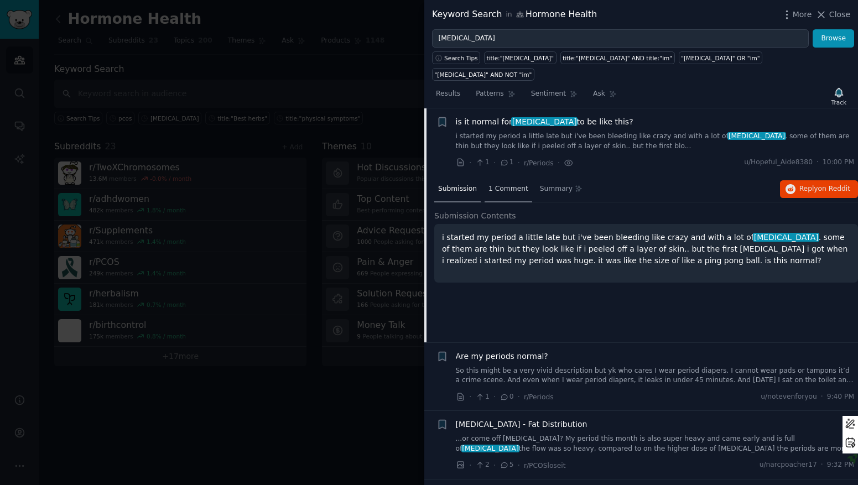
click at [501, 184] on span "1 Comment" at bounding box center [508, 189] width 40 height 10
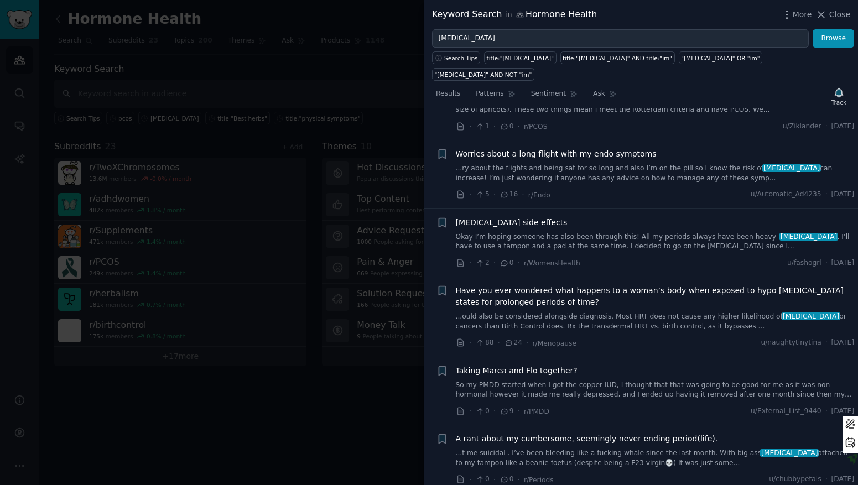
scroll to position [873, 0]
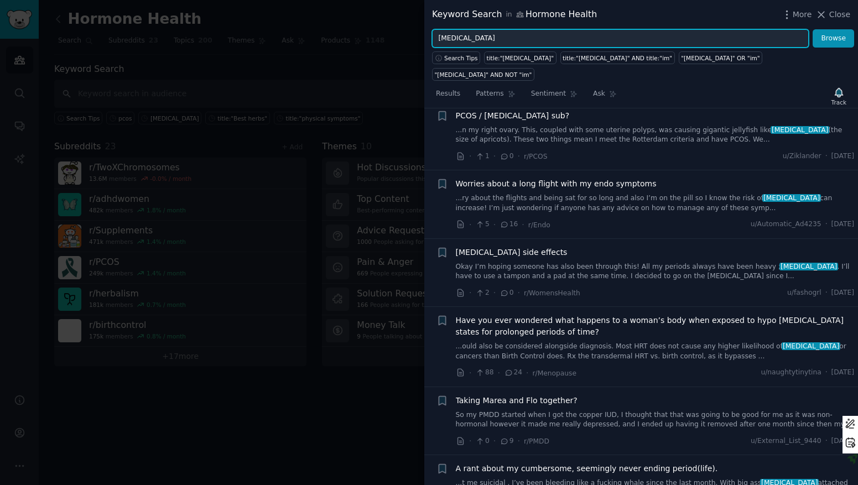
click at [489, 32] on input "blood clots" at bounding box center [620, 38] width 377 height 19
click at [813, 29] on button "Browse" at bounding box center [833, 38] width 41 height 19
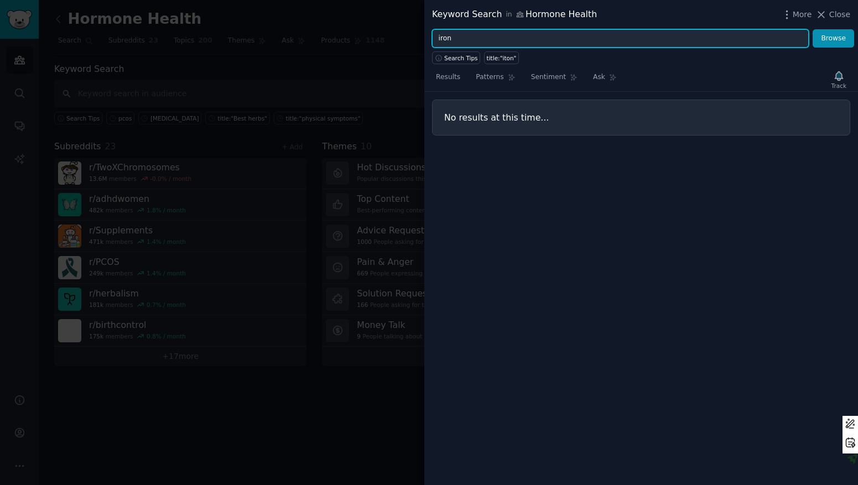
type input "iron"
click at [813, 29] on button "Browse" at bounding box center [833, 38] width 41 height 19
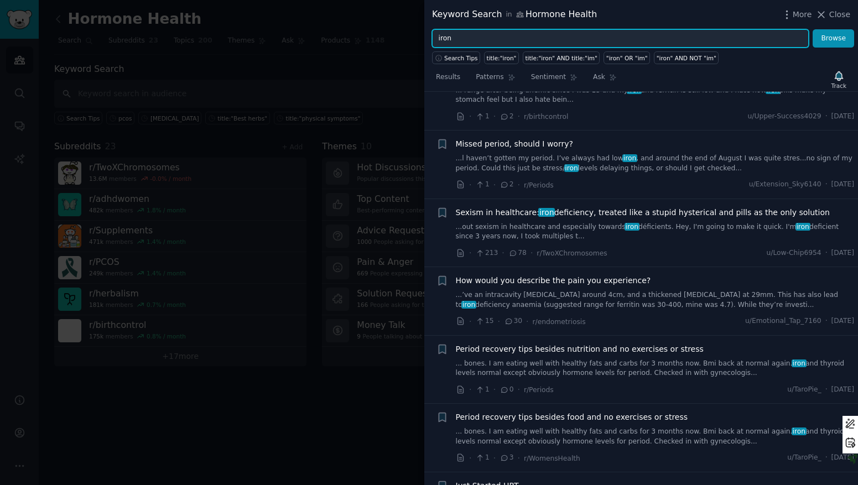
scroll to position [2447, 0]
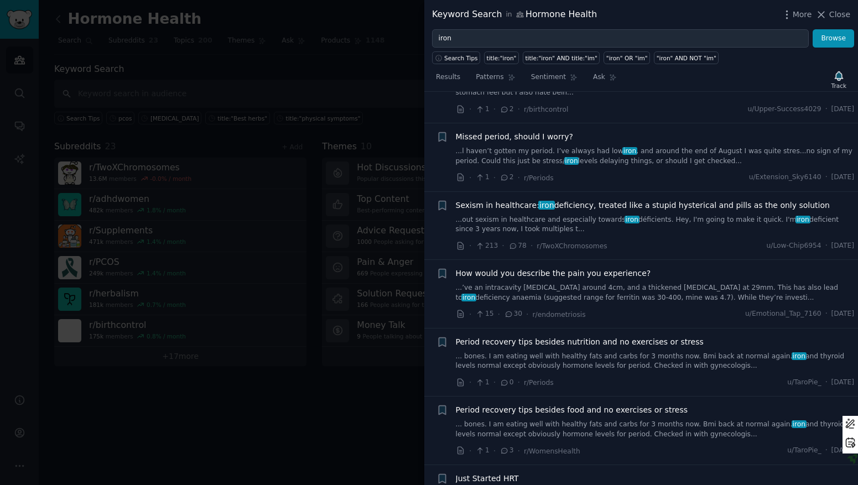
click at [323, 419] on div at bounding box center [429, 242] width 858 height 485
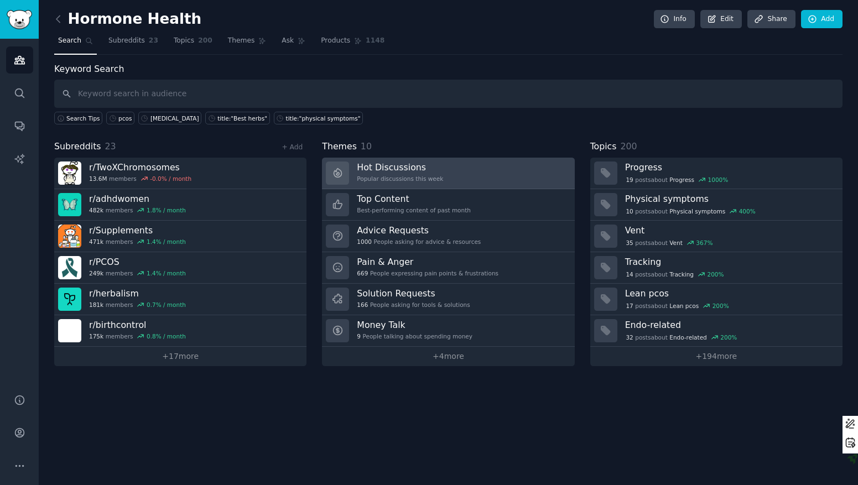
click at [422, 177] on div "Popular discussions this week" at bounding box center [400, 179] width 86 height 8
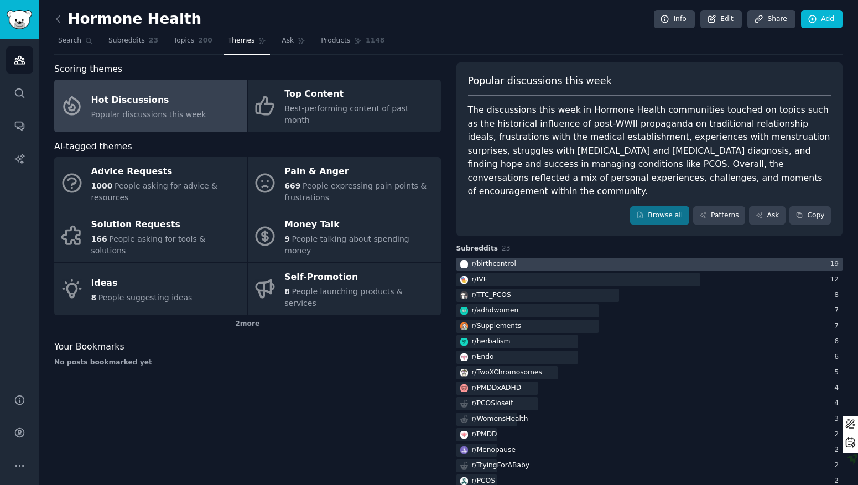
click at [553, 258] on div at bounding box center [649, 265] width 387 height 14
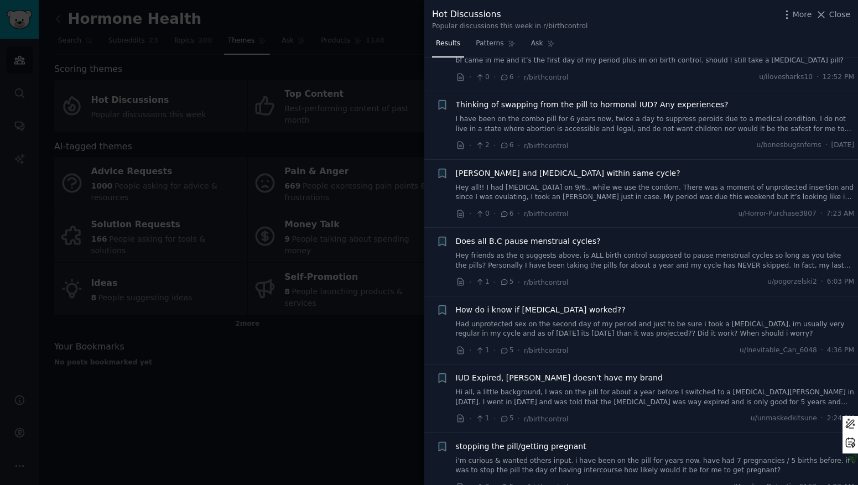
scroll to position [932, 0]
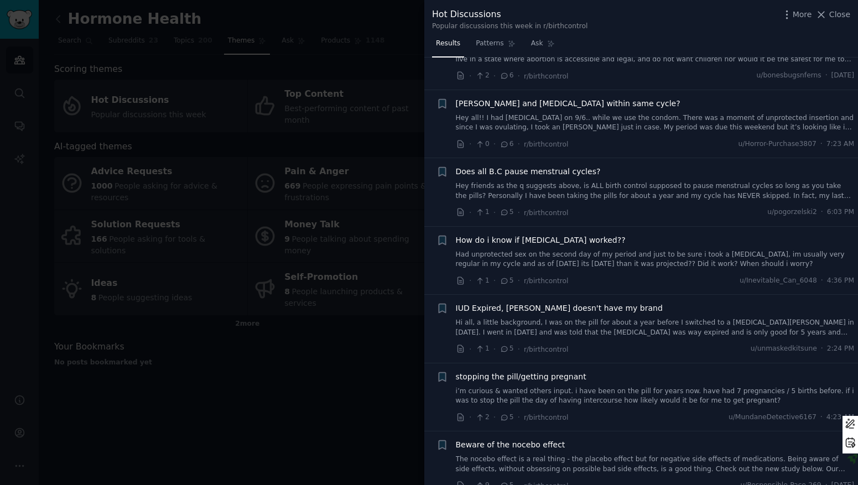
click at [358, 402] on div at bounding box center [429, 242] width 858 height 485
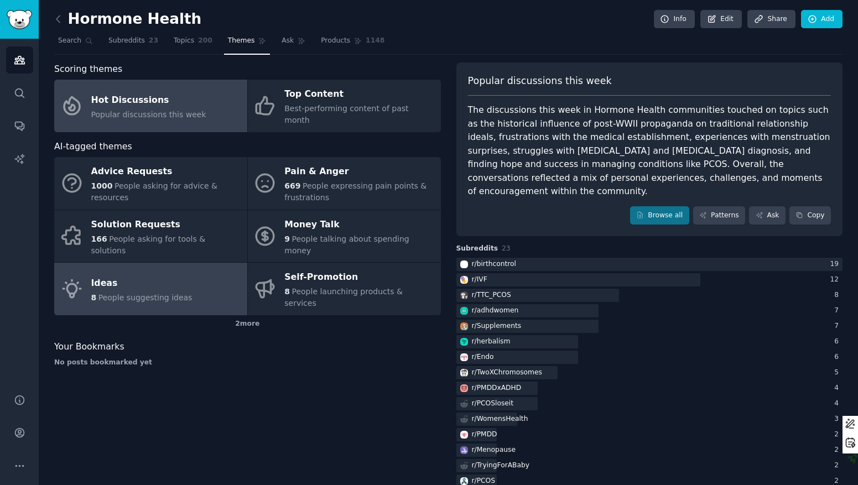
click at [187, 266] on link "Ideas 8 People suggesting ideas" at bounding box center [150, 289] width 193 height 53
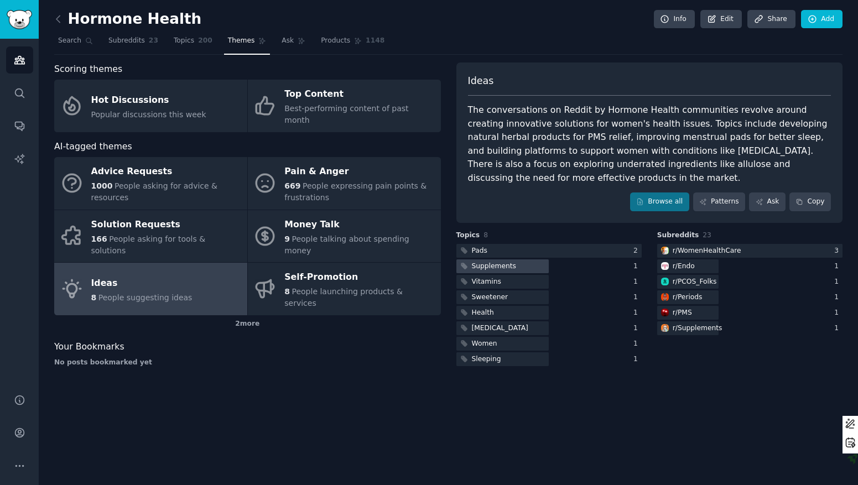
click at [550, 268] on div "Supplements" at bounding box center [548, 266] width 185 height 14
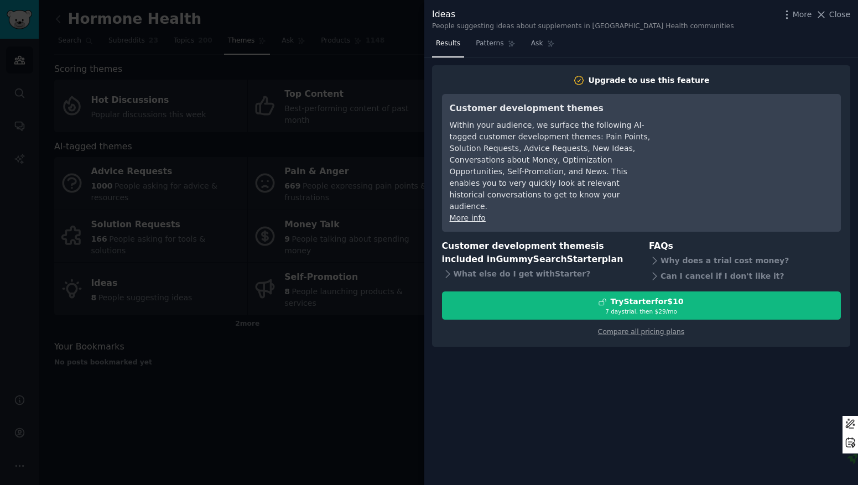
click at [383, 387] on div at bounding box center [429, 242] width 858 height 485
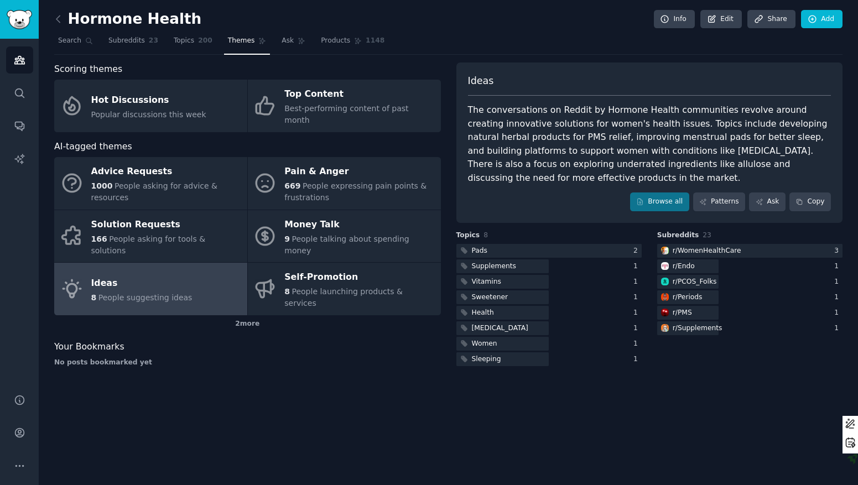
click at [672, 191] on div "Ideas The conversations on Reddit by Hormone Health communities revolve around …" at bounding box center [649, 143] width 387 height 160
click at [662, 208] on link "Browse all" at bounding box center [659, 202] width 59 height 19
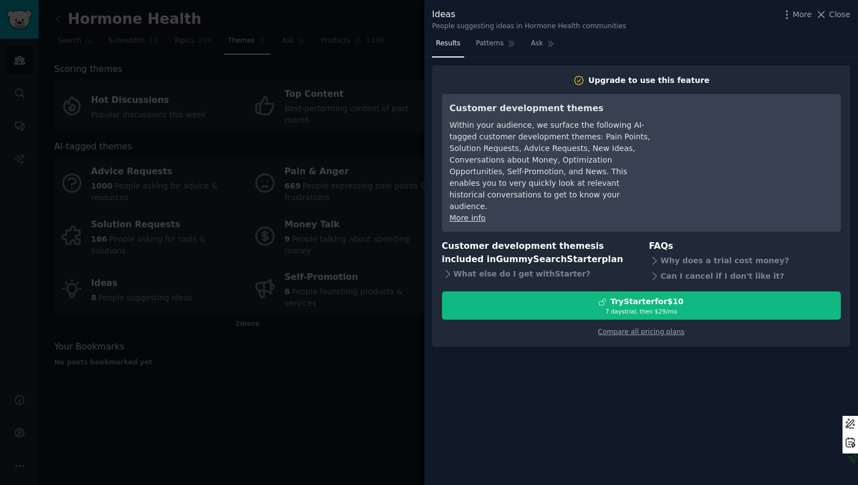
click at [332, 450] on div at bounding box center [429, 242] width 858 height 485
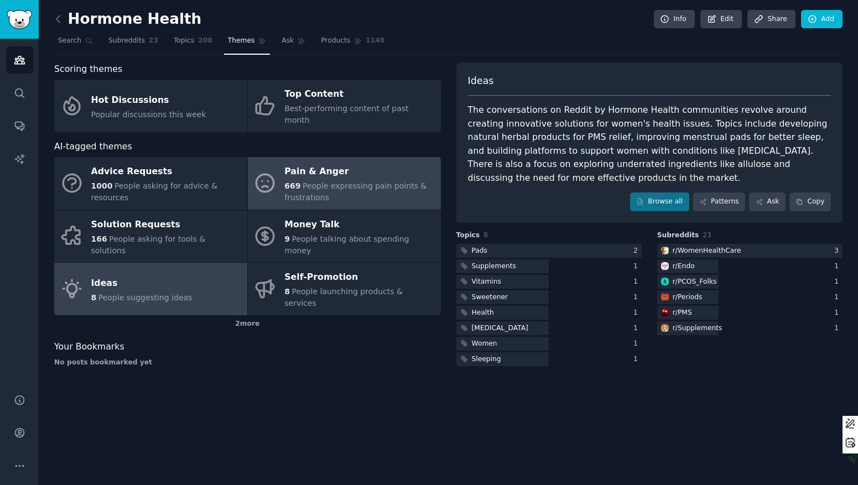
click at [401, 181] on span "People expressing pain points & frustrations" at bounding box center [355, 191] width 142 height 20
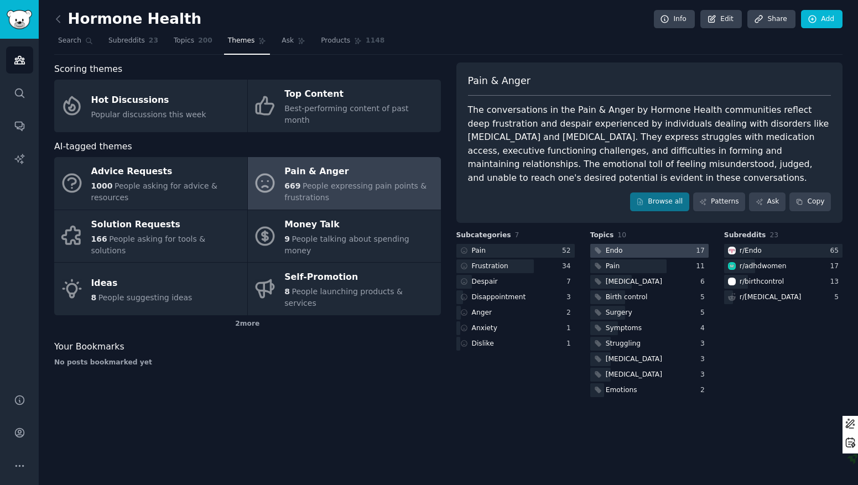
click at [645, 253] on div at bounding box center [649, 251] width 118 height 14
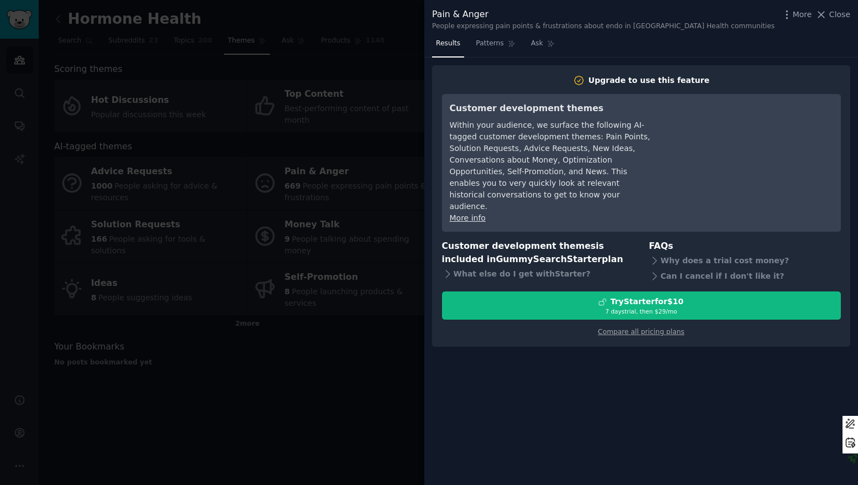
click at [319, 431] on div at bounding box center [429, 242] width 858 height 485
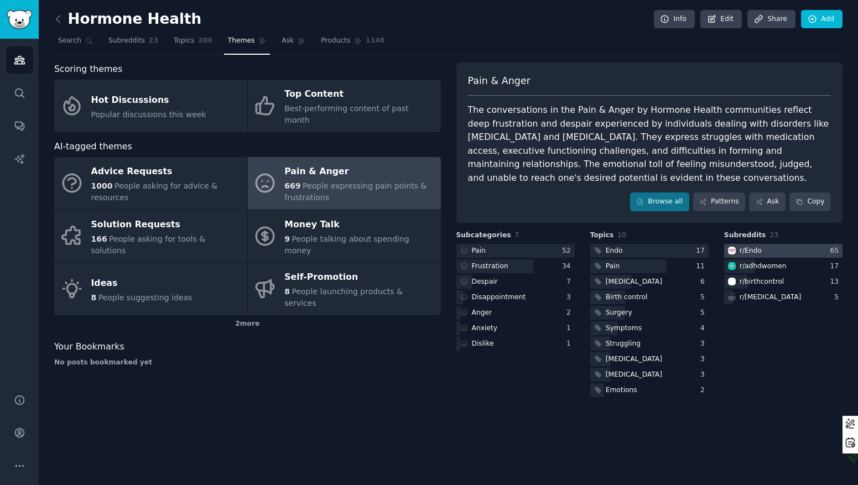
click at [748, 253] on div "r/ Endo" at bounding box center [751, 251] width 22 height 10
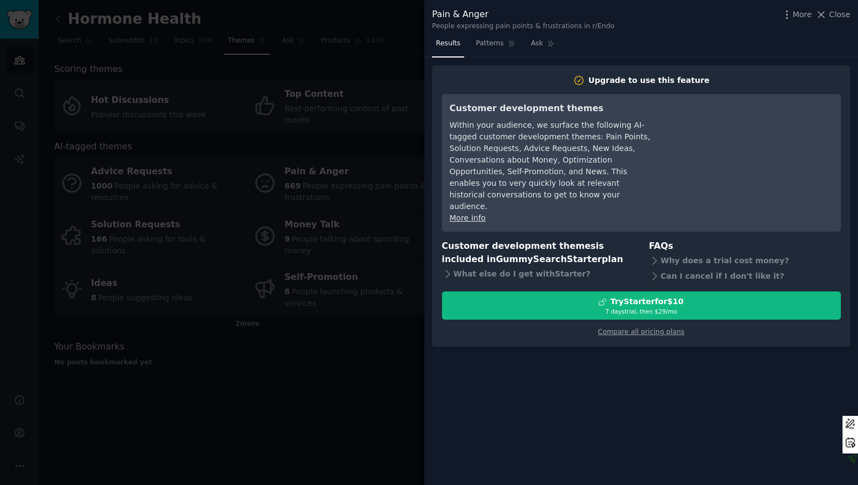
click at [272, 435] on div at bounding box center [429, 242] width 858 height 485
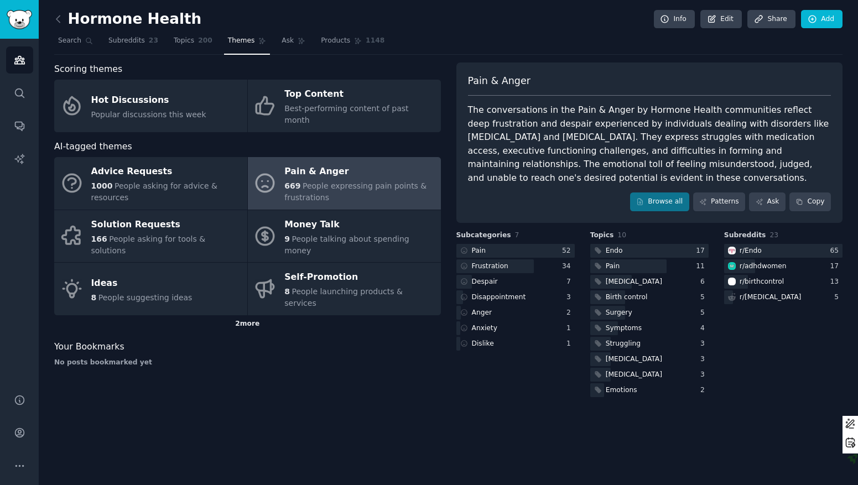
click at [256, 315] on div "2 more" at bounding box center [247, 324] width 387 height 18
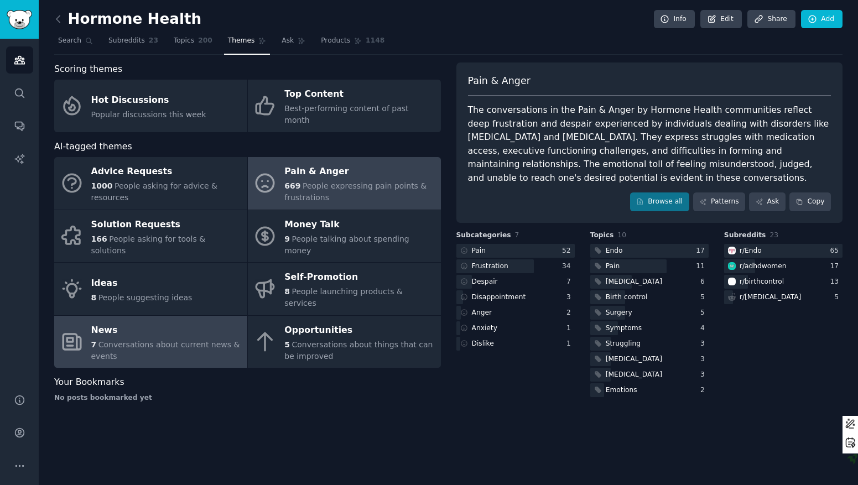
click at [92, 340] on span "Conversations about current news & events" at bounding box center [165, 350] width 149 height 20
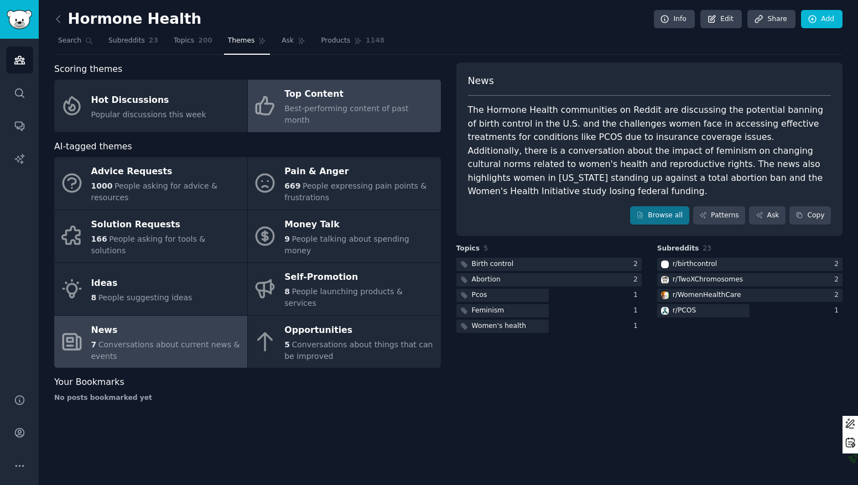
click at [349, 92] on div "Top Content" at bounding box center [359, 95] width 150 height 18
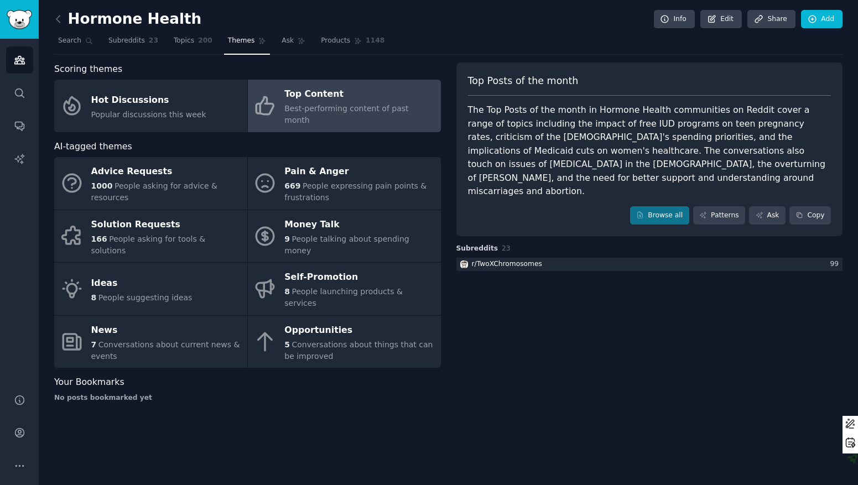
click at [337, 102] on div "Top Content" at bounding box center [359, 95] width 150 height 18
click at [190, 39] on span "Topics" at bounding box center [184, 41] width 20 height 10
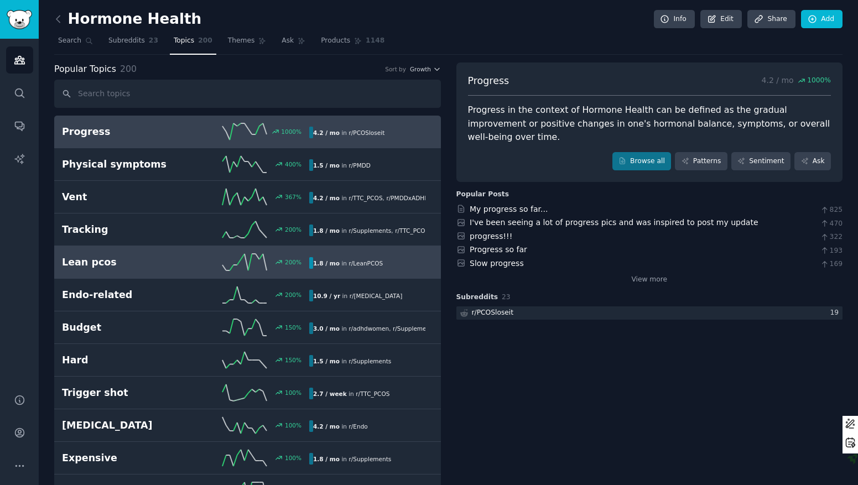
scroll to position [7, 0]
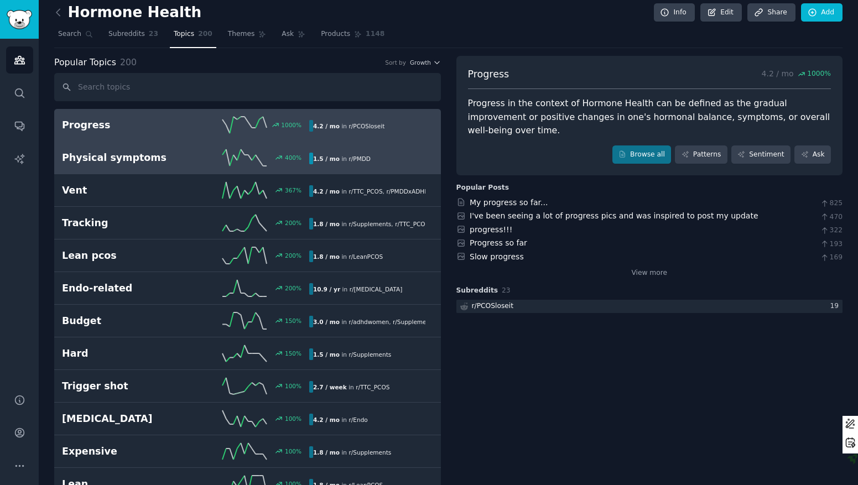
click at [162, 162] on h2 "Physical symptoms" at bounding box center [124, 158] width 124 height 14
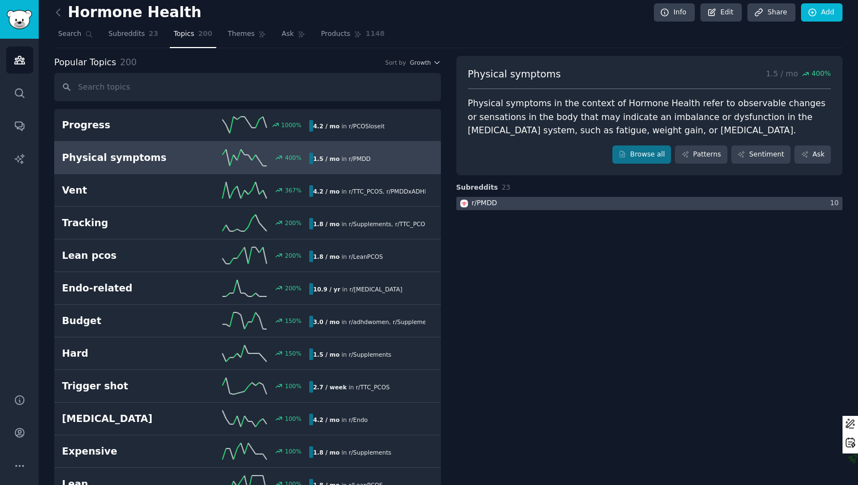
click at [595, 206] on div at bounding box center [649, 204] width 387 height 14
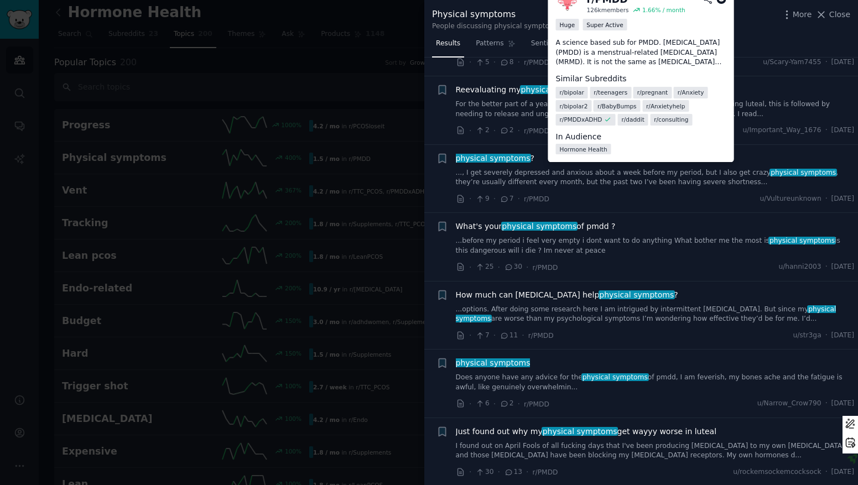
scroll to position [560, 0]
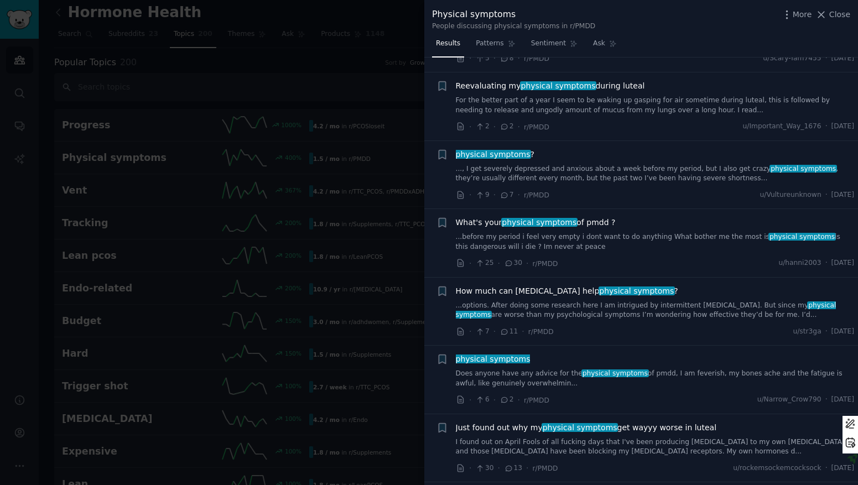
click at [277, 370] on div at bounding box center [429, 242] width 858 height 485
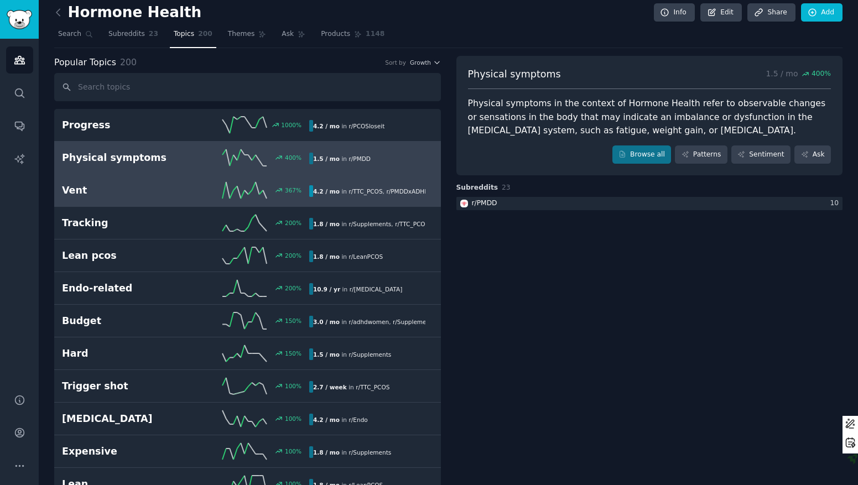
click at [331, 180] on link "Vent 367 % 4.2 / mo in r/ TTC_PCOS , r/ PMDDxADHD" at bounding box center [247, 190] width 387 height 33
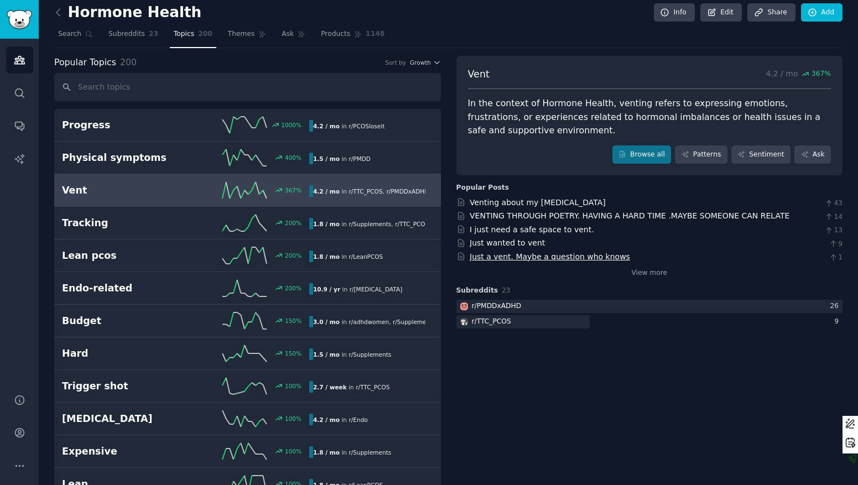
click at [518, 256] on link "Just a vent. Maybe a question who knows" at bounding box center [550, 256] width 160 height 9
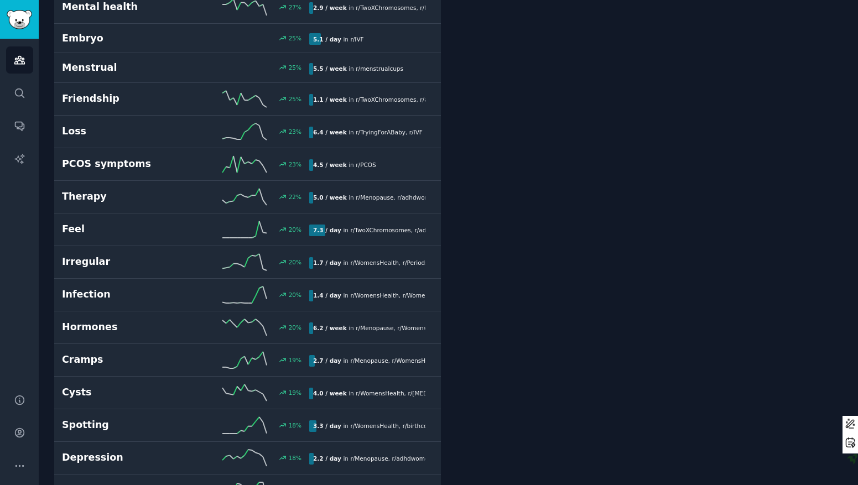
scroll to position [1820, 0]
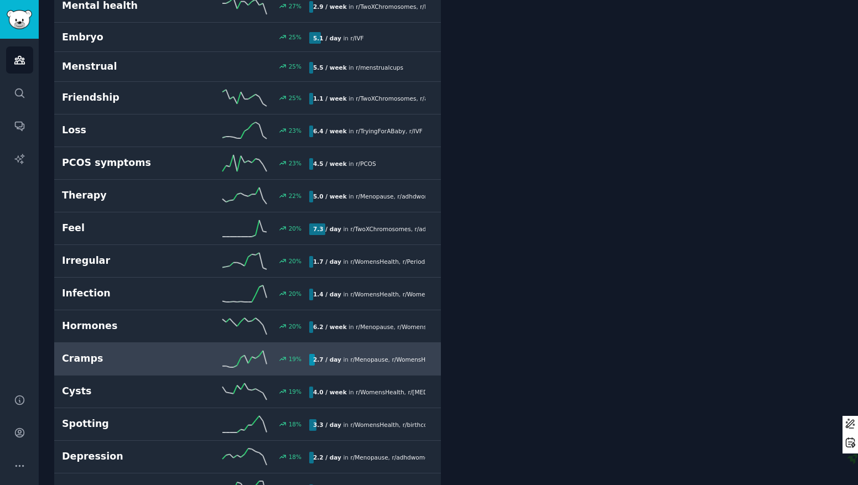
click at [180, 363] on h2 "Cramps" at bounding box center [124, 359] width 124 height 14
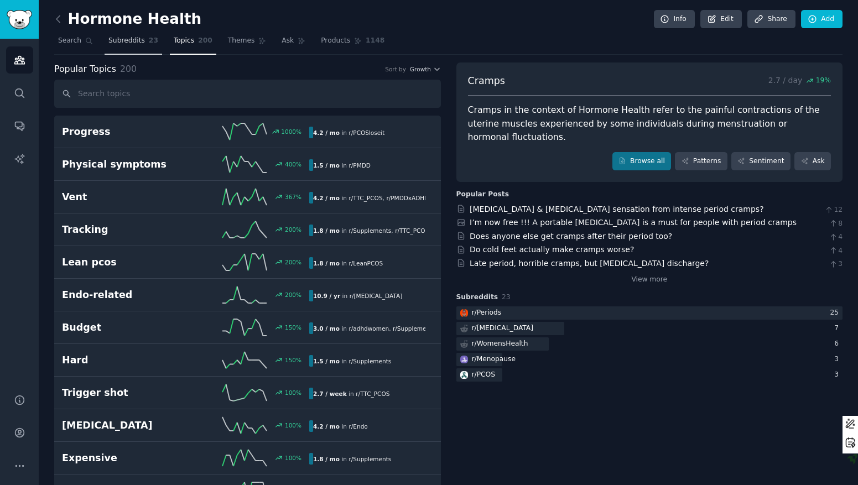
click at [124, 44] on span "Subreddits" at bounding box center [126, 41] width 37 height 10
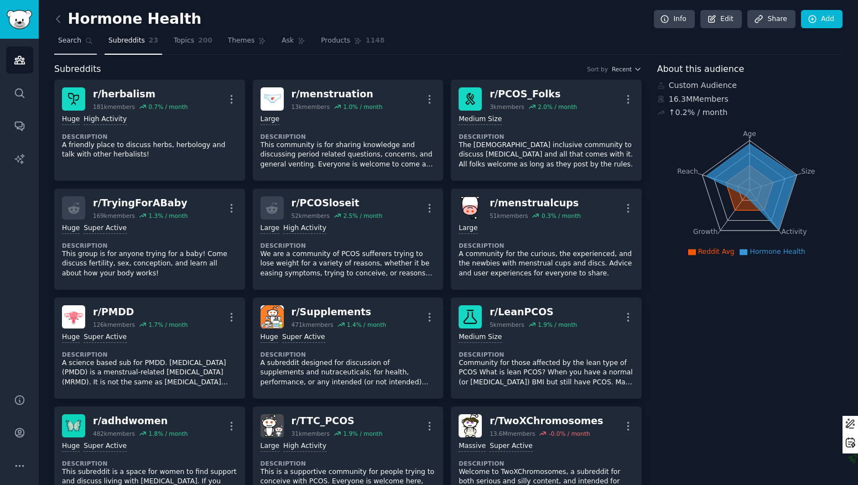
click at [59, 38] on span "Search" at bounding box center [69, 41] width 23 height 10
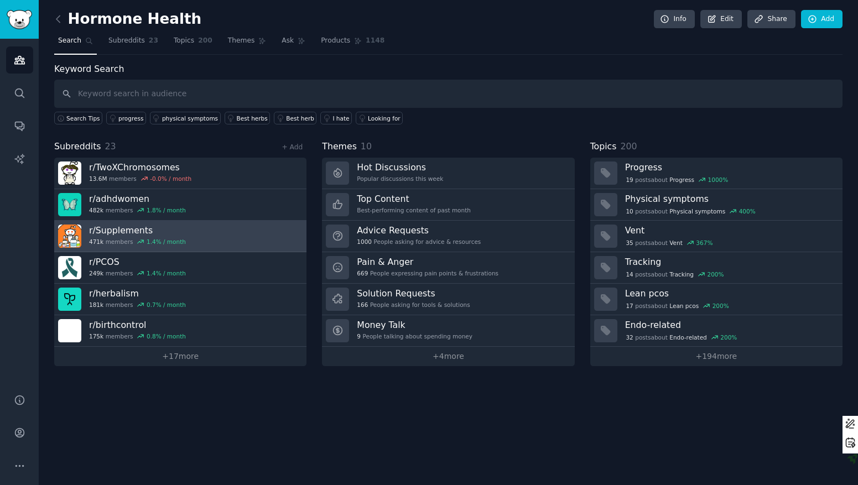
type input ","
type input "lion's mane"
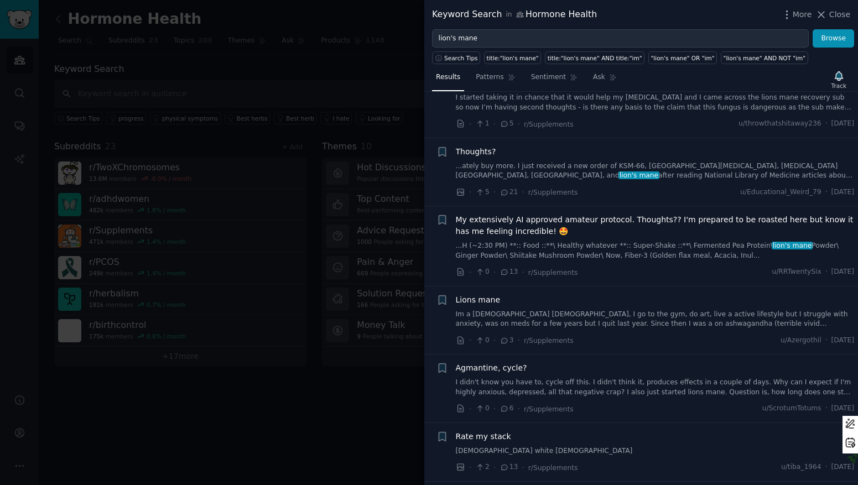
scroll to position [2744, 0]
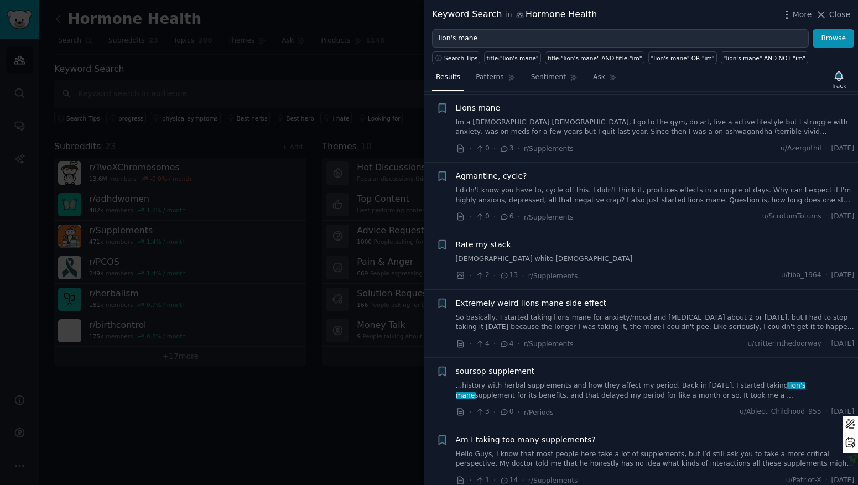
click at [494, 313] on link "So basically, I started taking lions mane for anxiety/mood and ADHD about 2 or …" at bounding box center [655, 322] width 399 height 19
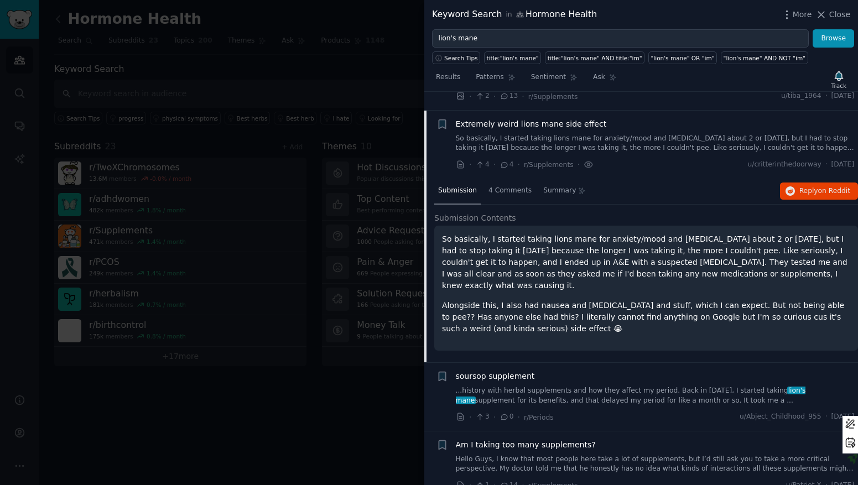
scroll to position [2923, 0]
click at [492, 186] on span "4 Comments" at bounding box center [509, 191] width 43 height 10
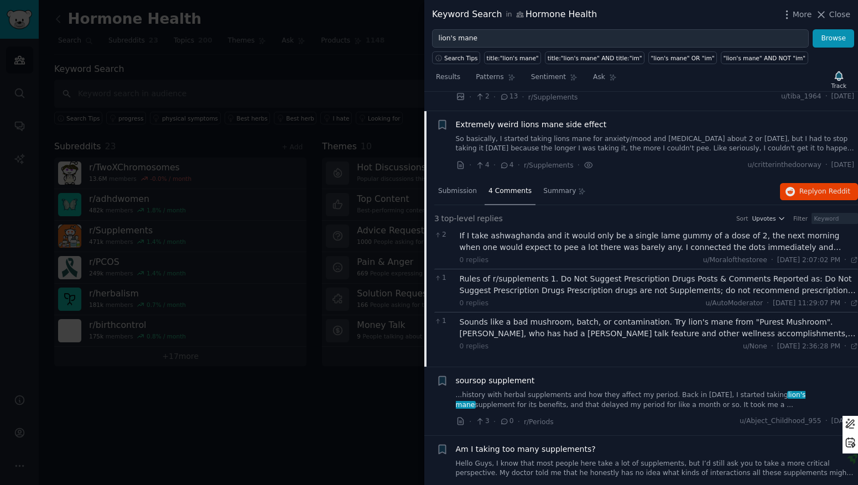
scroll to position [2923, 0]
click at [498, 325] on div "Sounds like a bad mushroom, batch, or contamination. Try lion's mane from "Pure…" at bounding box center [659, 327] width 399 height 23
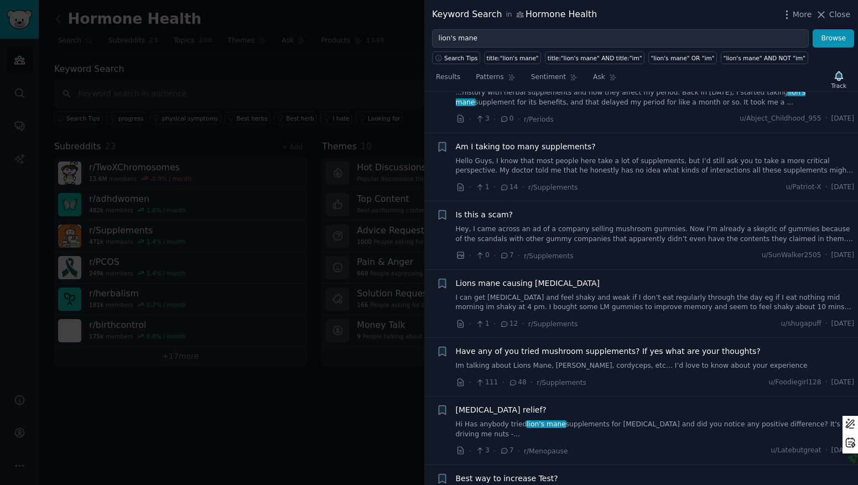
scroll to position [3365, 0]
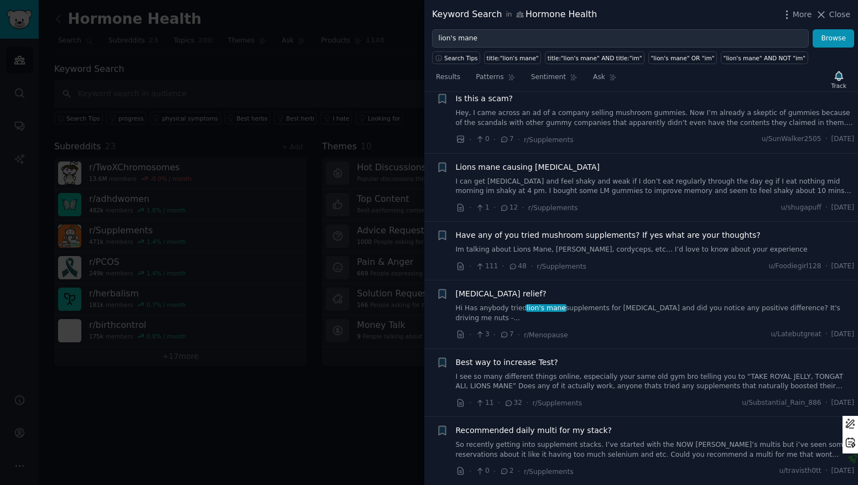
click at [514, 304] on link "Hi Has anybody tried lion's mane supplements for brain fog and did you notice a…" at bounding box center [655, 313] width 399 height 19
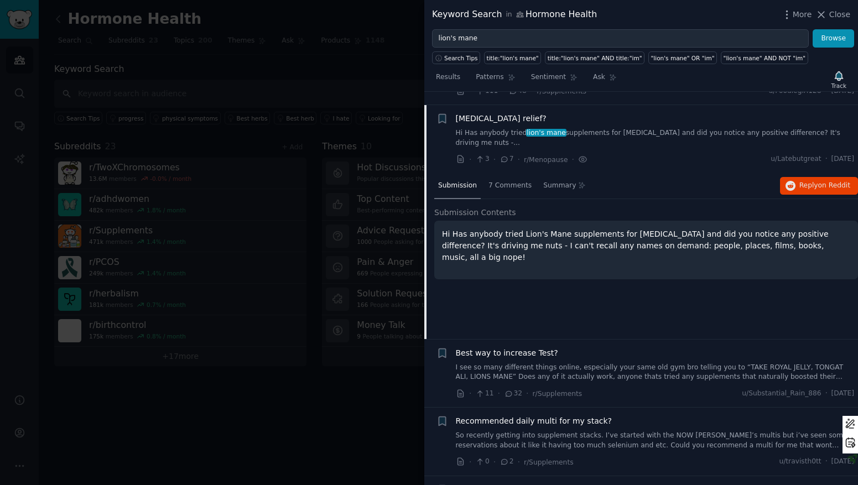
scroll to position [3332, 0]
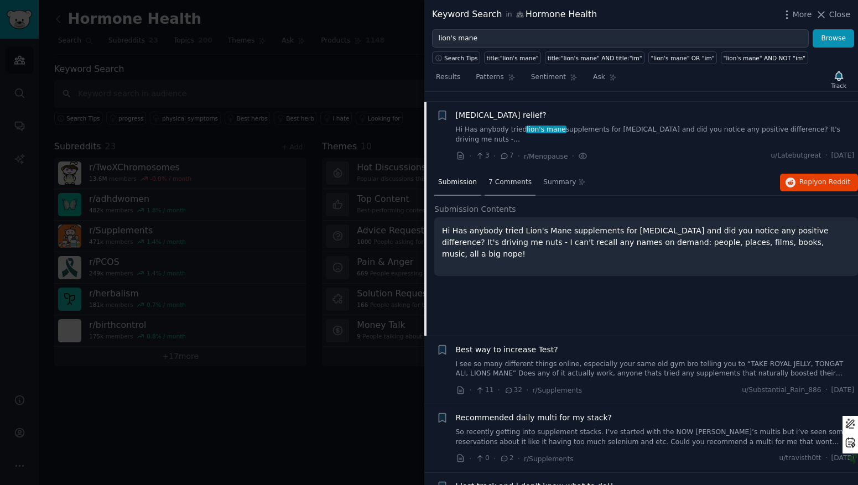
click at [497, 181] on div "7 Comments" at bounding box center [510, 183] width 51 height 27
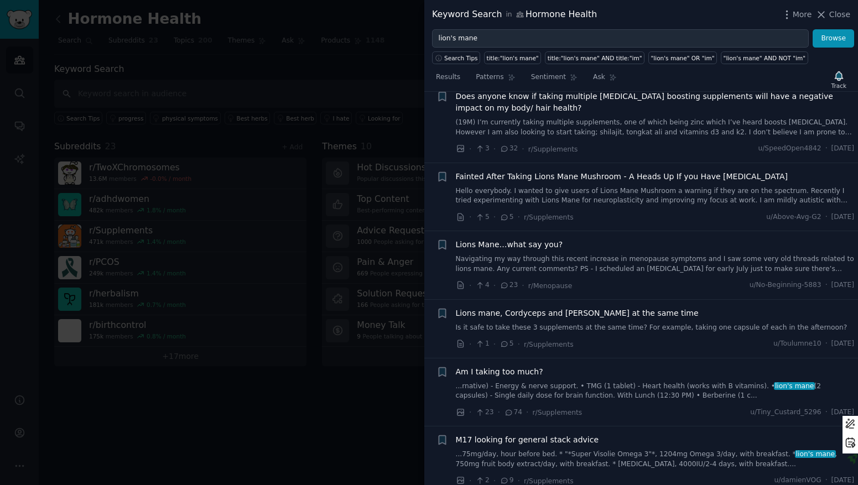
scroll to position [5728, 0]
